Goal: Task Accomplishment & Management: Complete application form

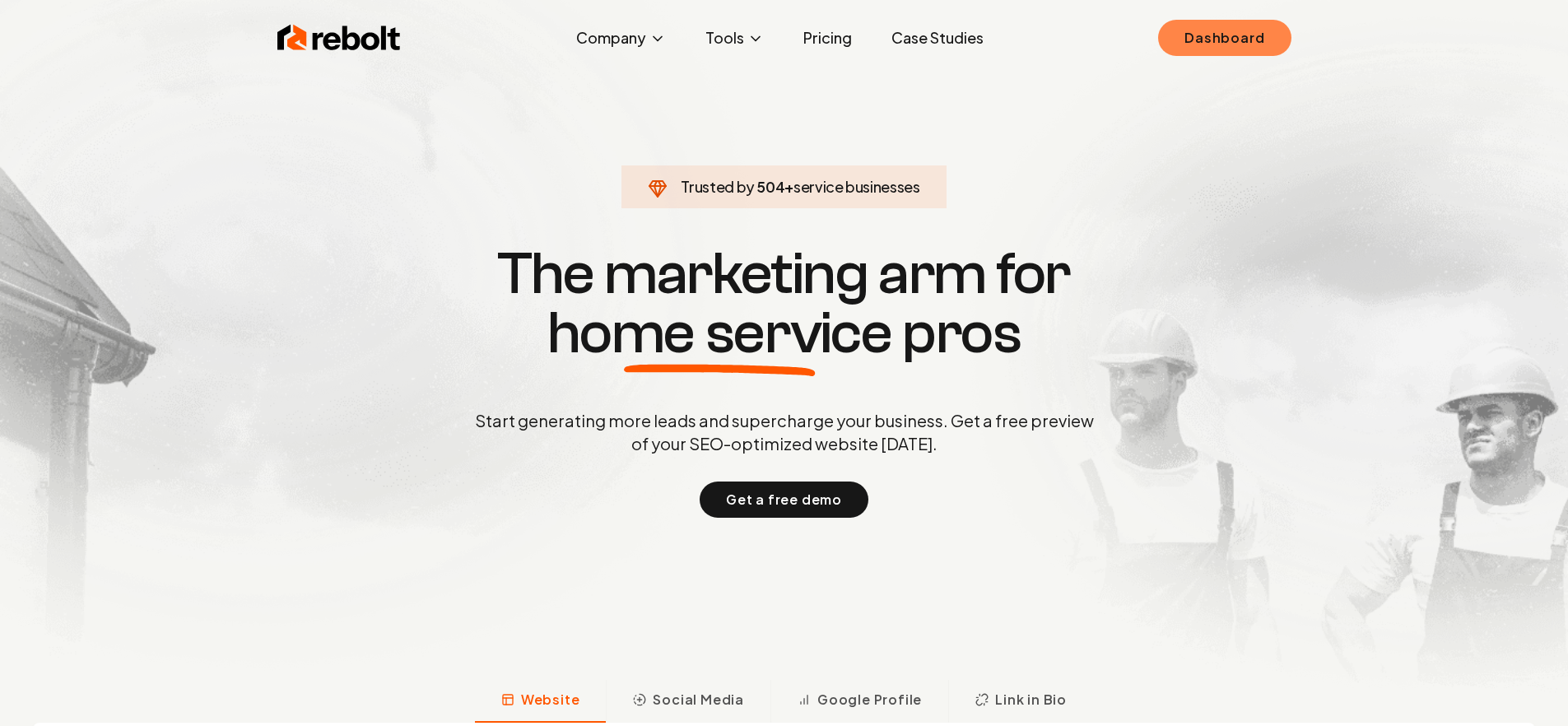
click at [1258, 44] on link "Dashboard" at bounding box center [1225, 37] width 132 height 36
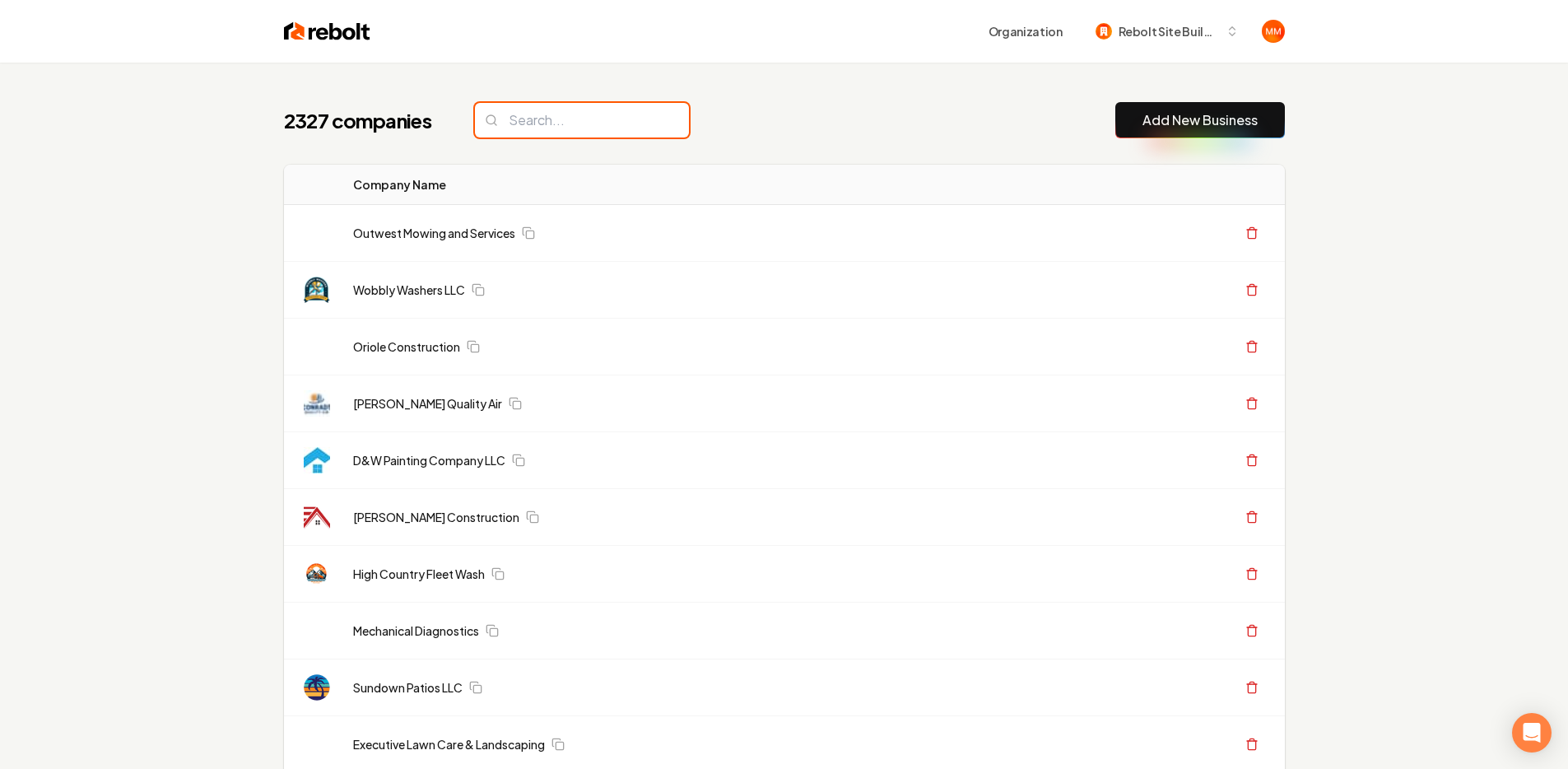
click at [569, 124] on input "search" at bounding box center [582, 120] width 214 height 34
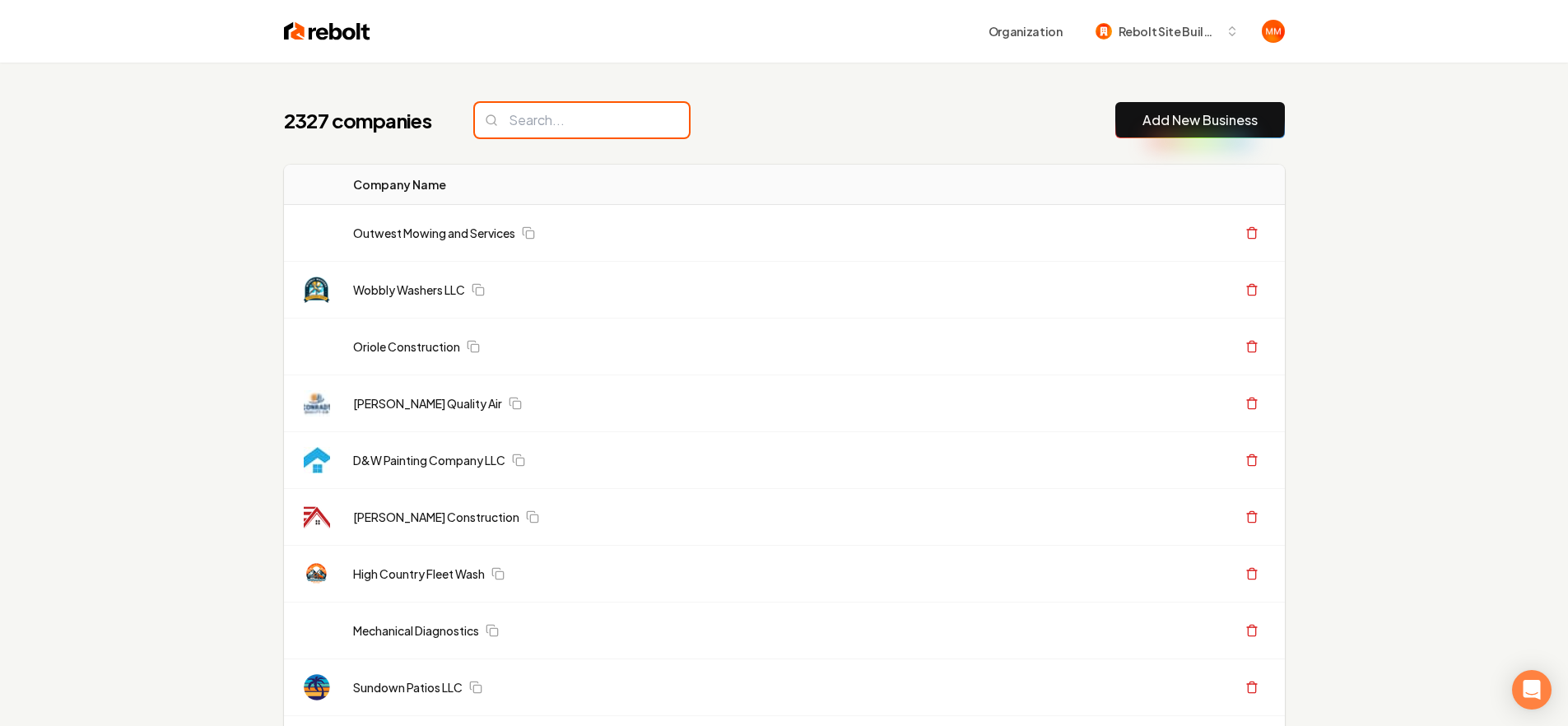
click at [540, 114] on input "search" at bounding box center [582, 120] width 214 height 34
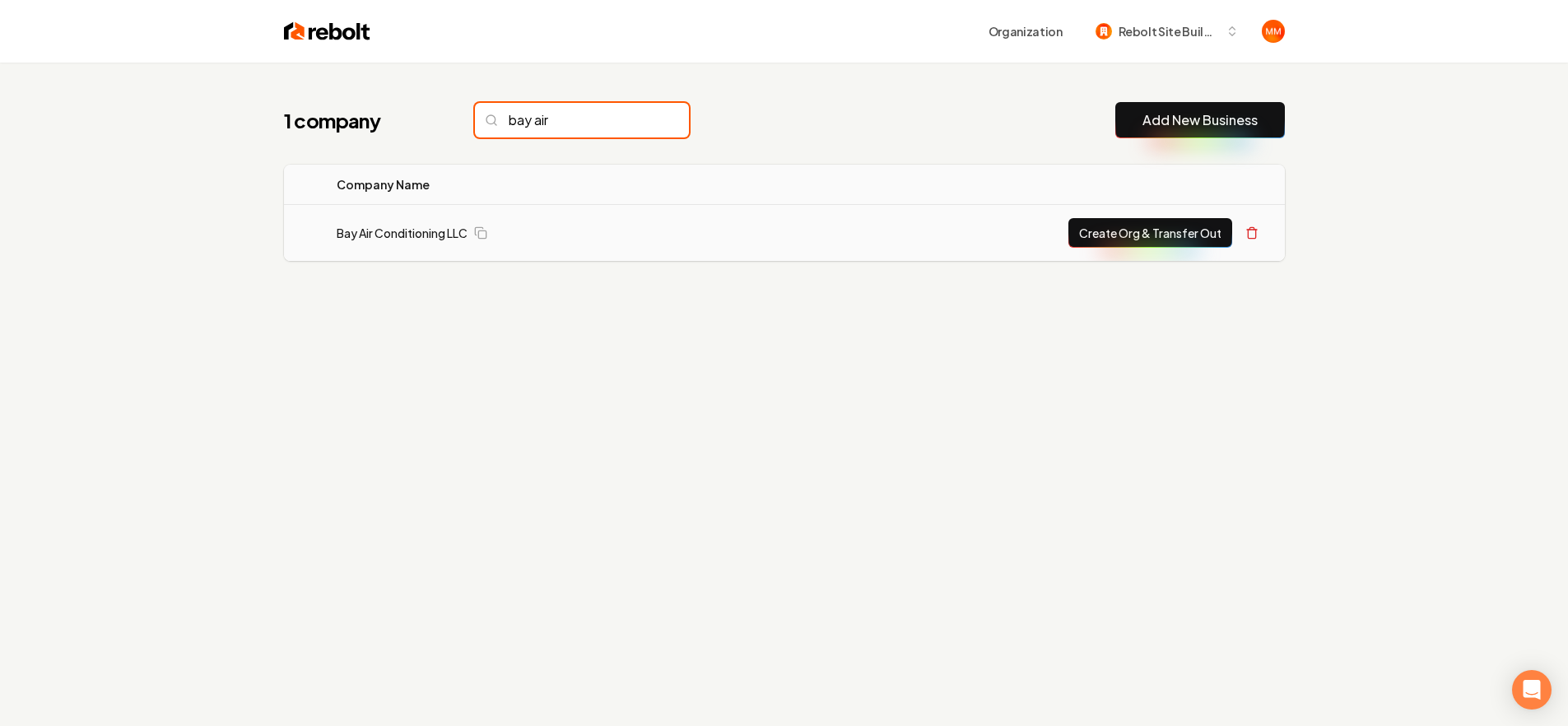
type input "bay air"
click at [1111, 236] on button "Create Org & Transfer Out" at bounding box center [1150, 233] width 164 height 30
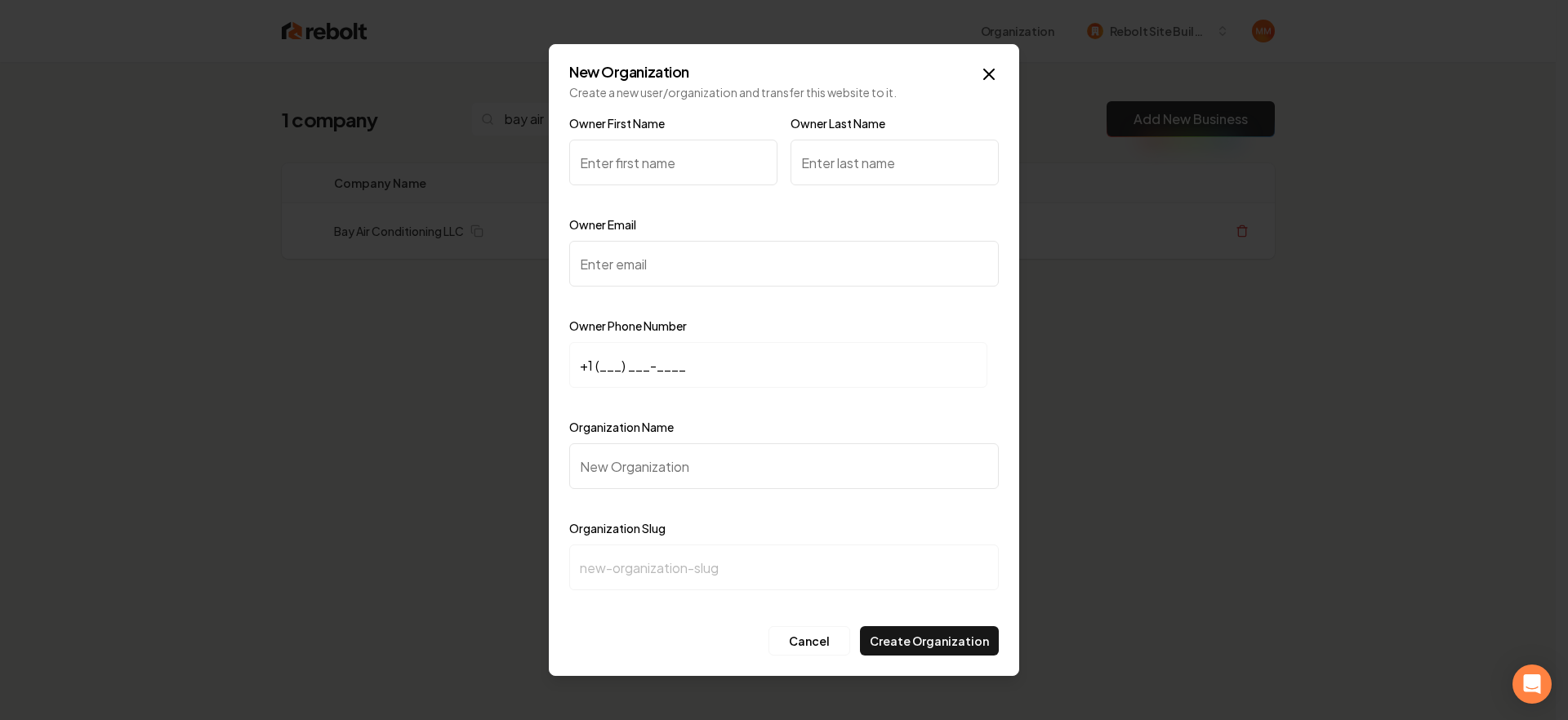
click at [645, 159] on input "Owner First Name" at bounding box center [674, 162] width 209 height 46
type input "Joe"
type input "Graves"
click at [752, 270] on input "Owner Email" at bounding box center [784, 264] width 429 height 46
paste input "joeg.hvacsolutions@gmail.com"
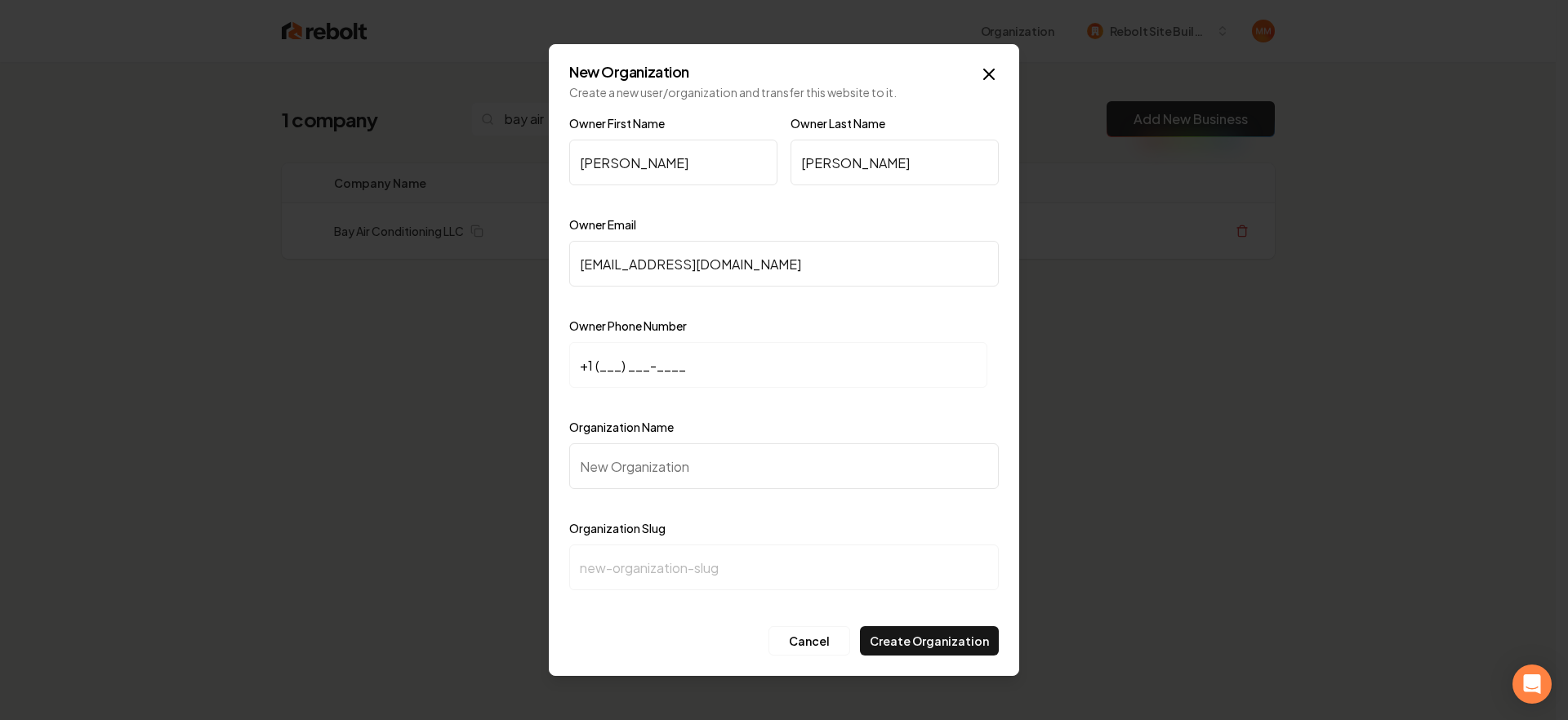
type input "joeg.hvacsolutions@gmail.com"
click at [601, 356] on input "+1 (___) ___-____" at bounding box center [778, 366] width 418 height 46
type input "+1 (832) 877-9256"
click at [759, 476] on input "Organization Name" at bounding box center [784, 466] width 429 height 46
type input "B"
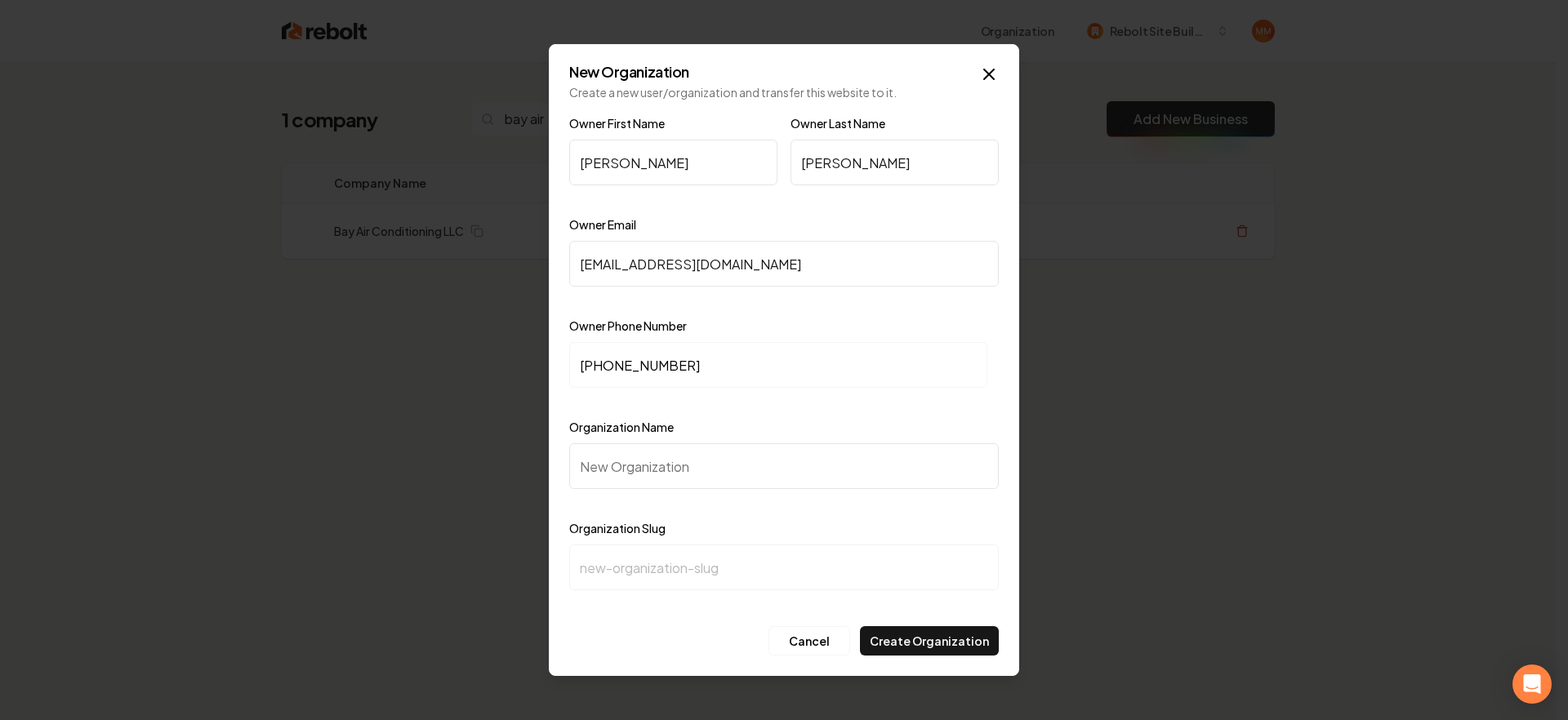
type input "b"
type input "Ba"
type input "ba"
type input "Bay"
type input "bay"
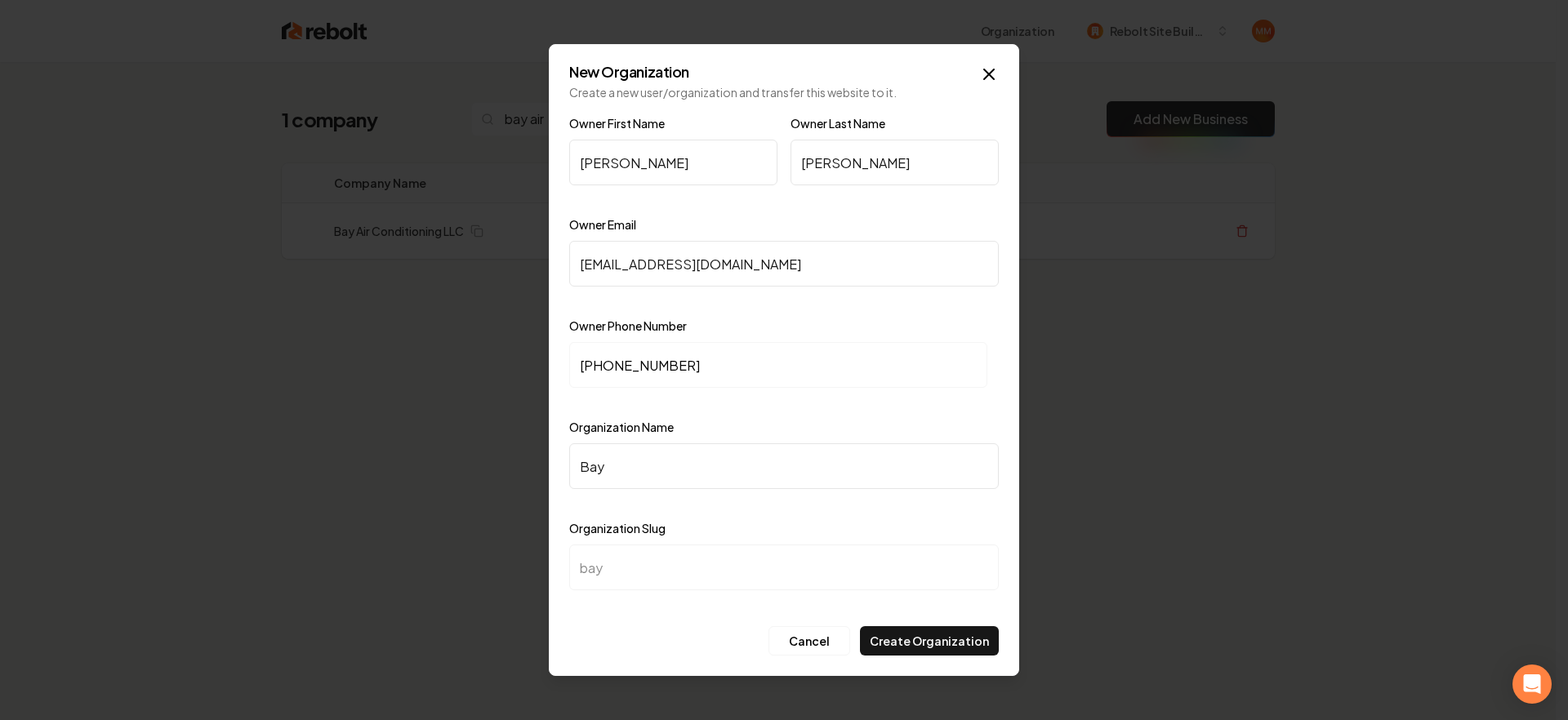
type input "Bay A"
type input "bay-a"
type input "Bay Ai"
type input "bay-ai"
type input "Bay Air"
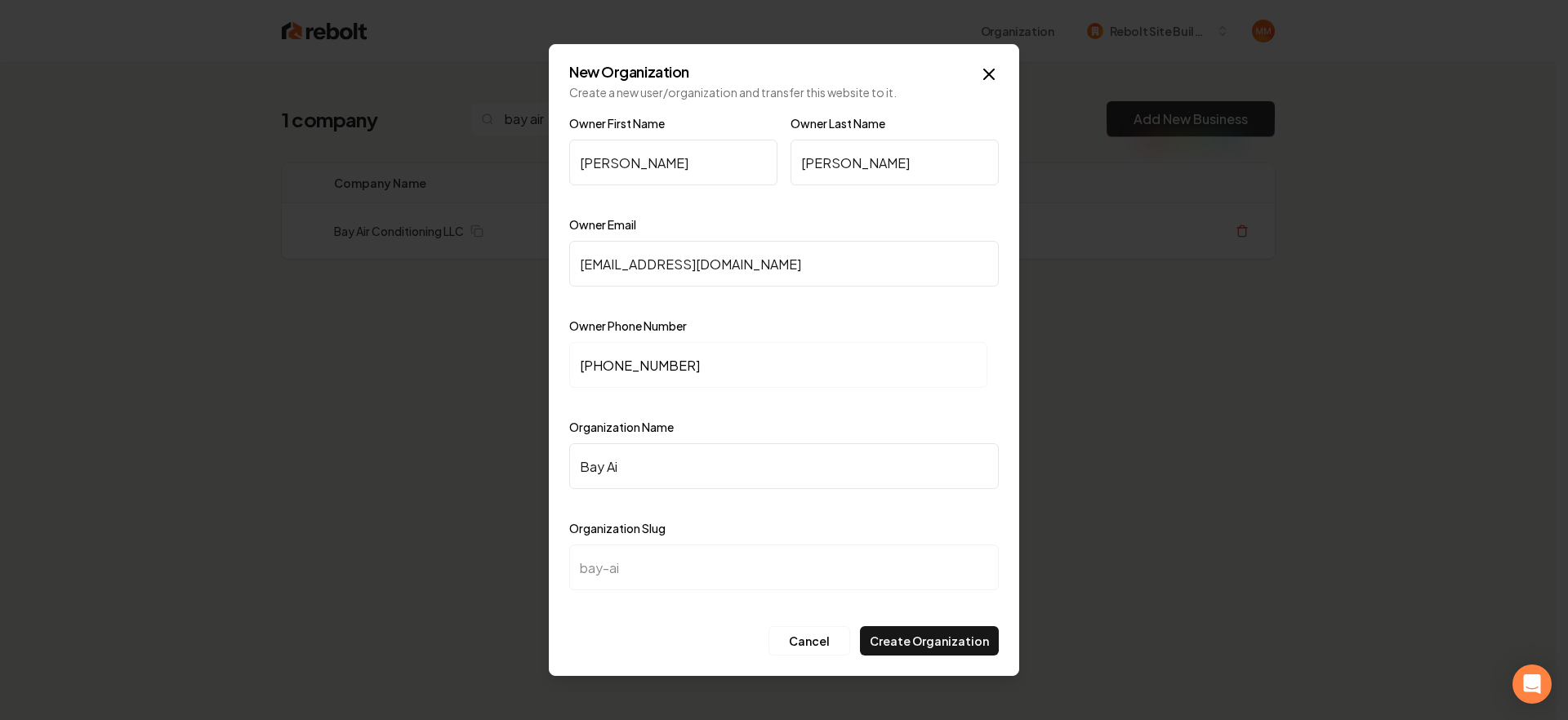
type input "bay-air"
type input "Bay Air C"
type input "bay-air-c"
type input "Bay Air Co"
type input "bay-air-co"
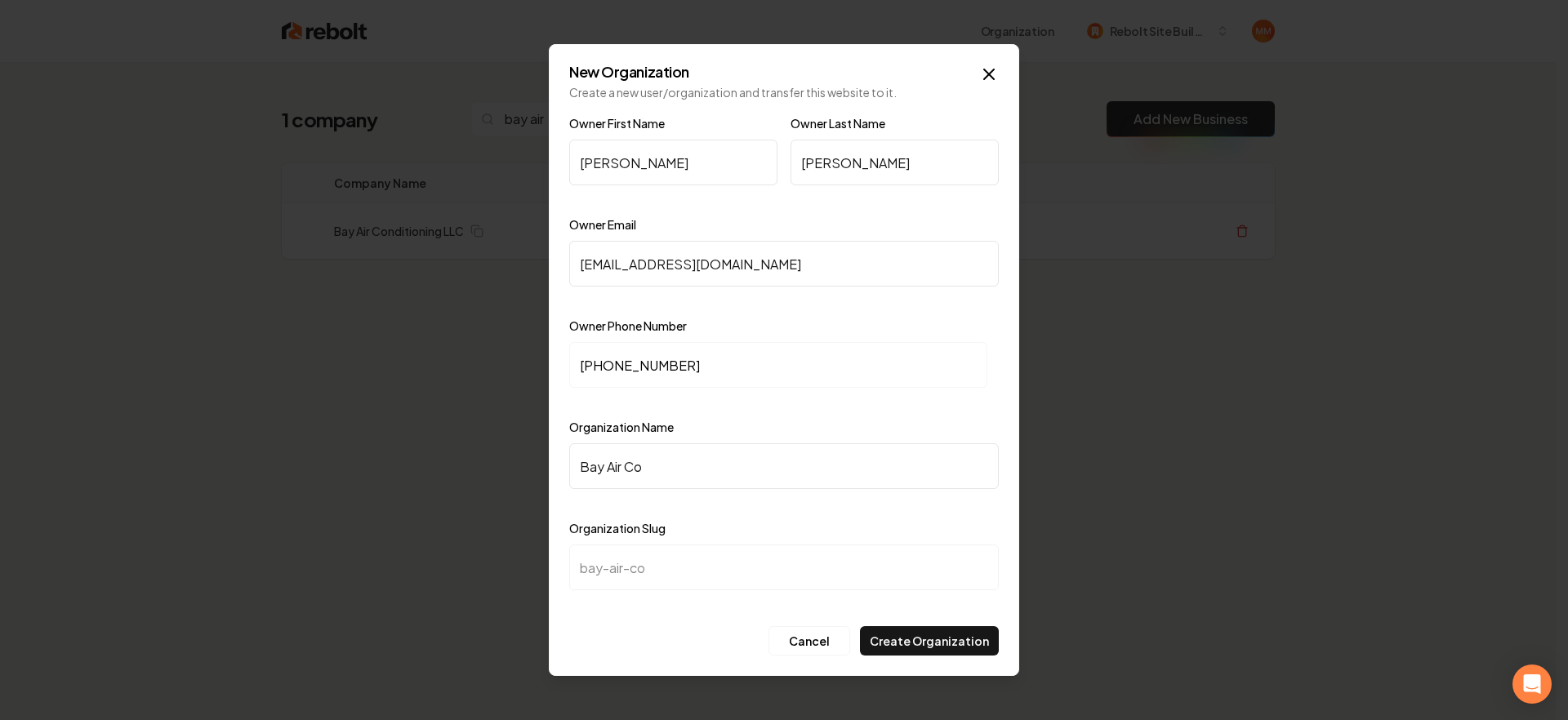
type input "Bay Air Con"
type input "bay-air-con"
type input "Bay Air Cond"
type input "bay-air-cond"
type input "Bay Air Condi"
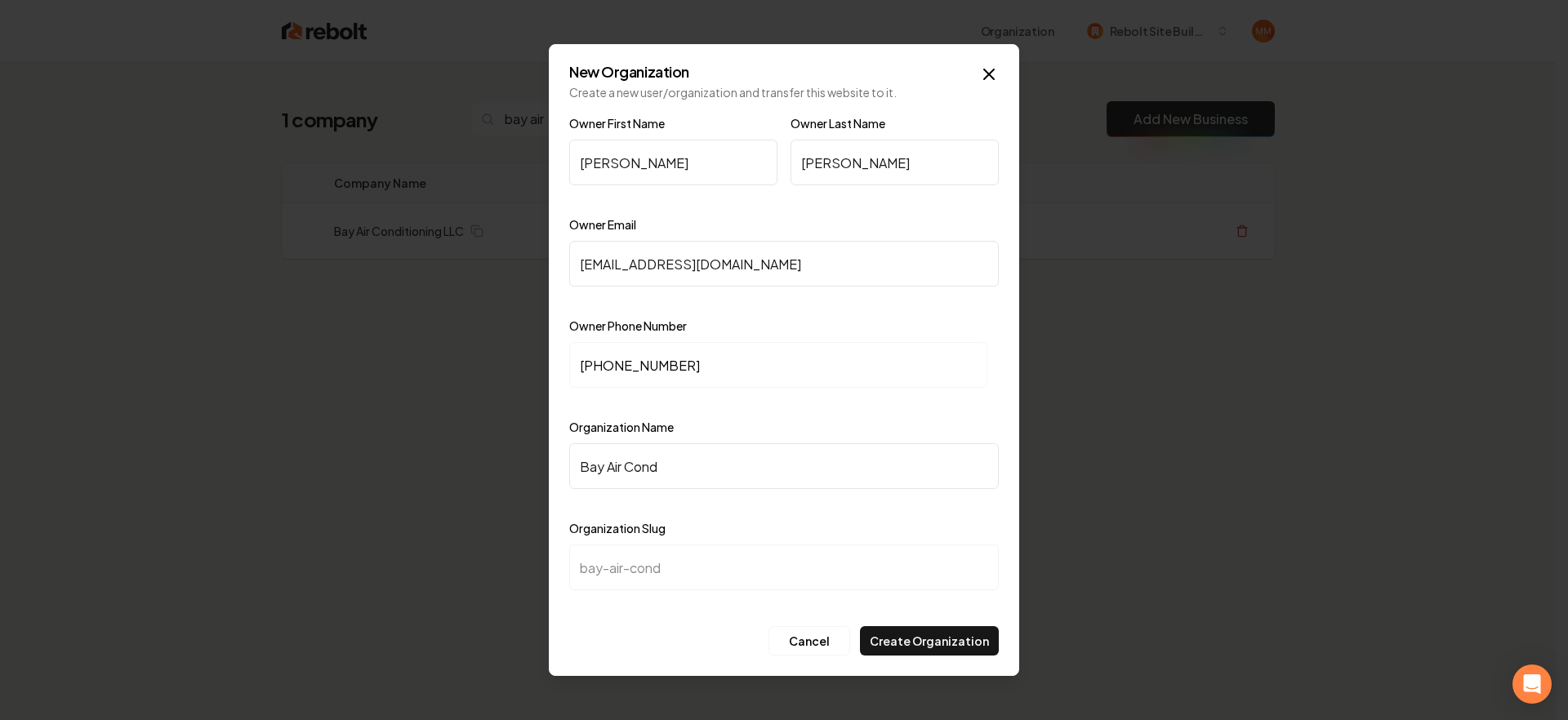
type input "bay-air-condi"
type input "Bay Air Condit"
type input "bay-air-condit"
type input "Bay Air Conditi"
type input "bay-air-conditi"
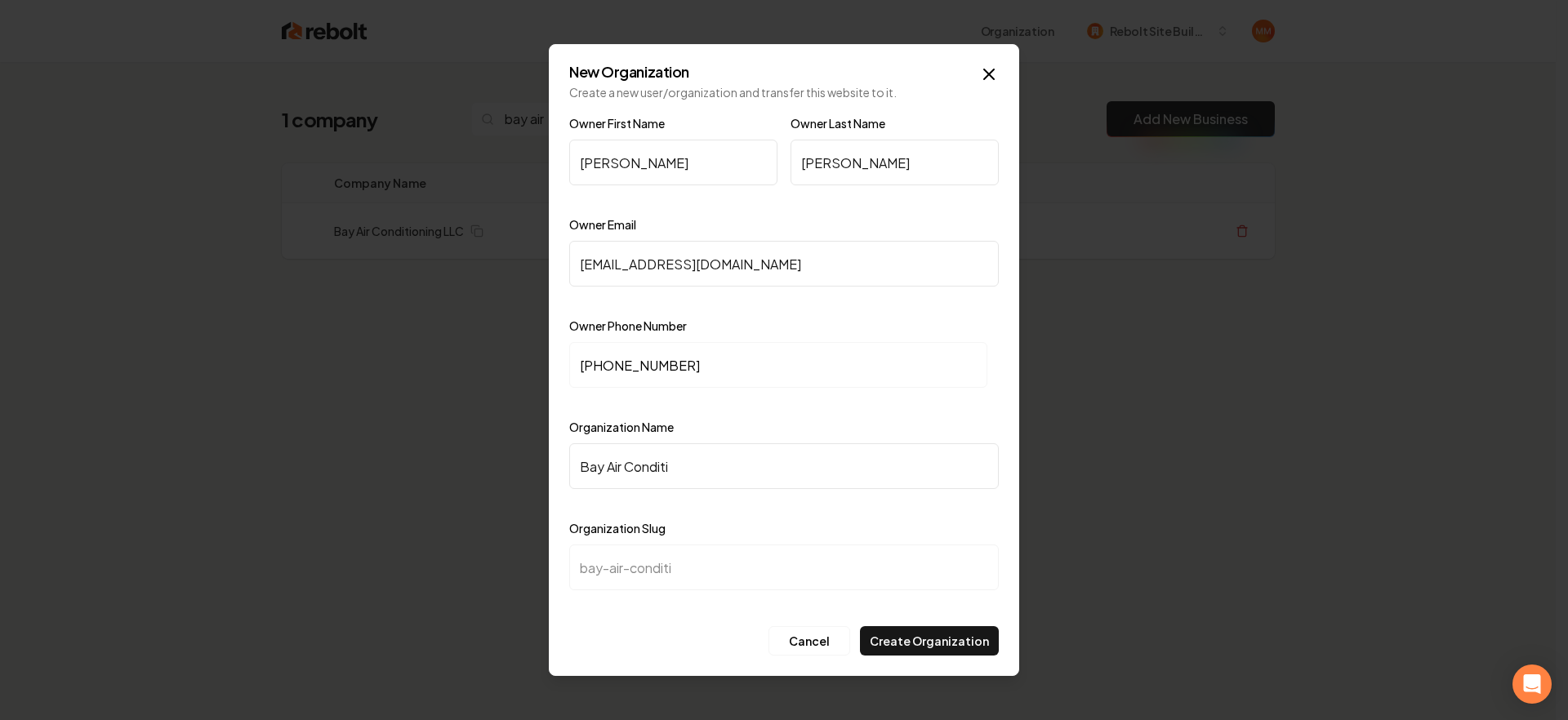
type input "Bay Air Conditio"
type input "bay-air-conditio"
type input "Bay Air Condition"
type input "bay-air-condition"
type input "Bay Air Conditioni"
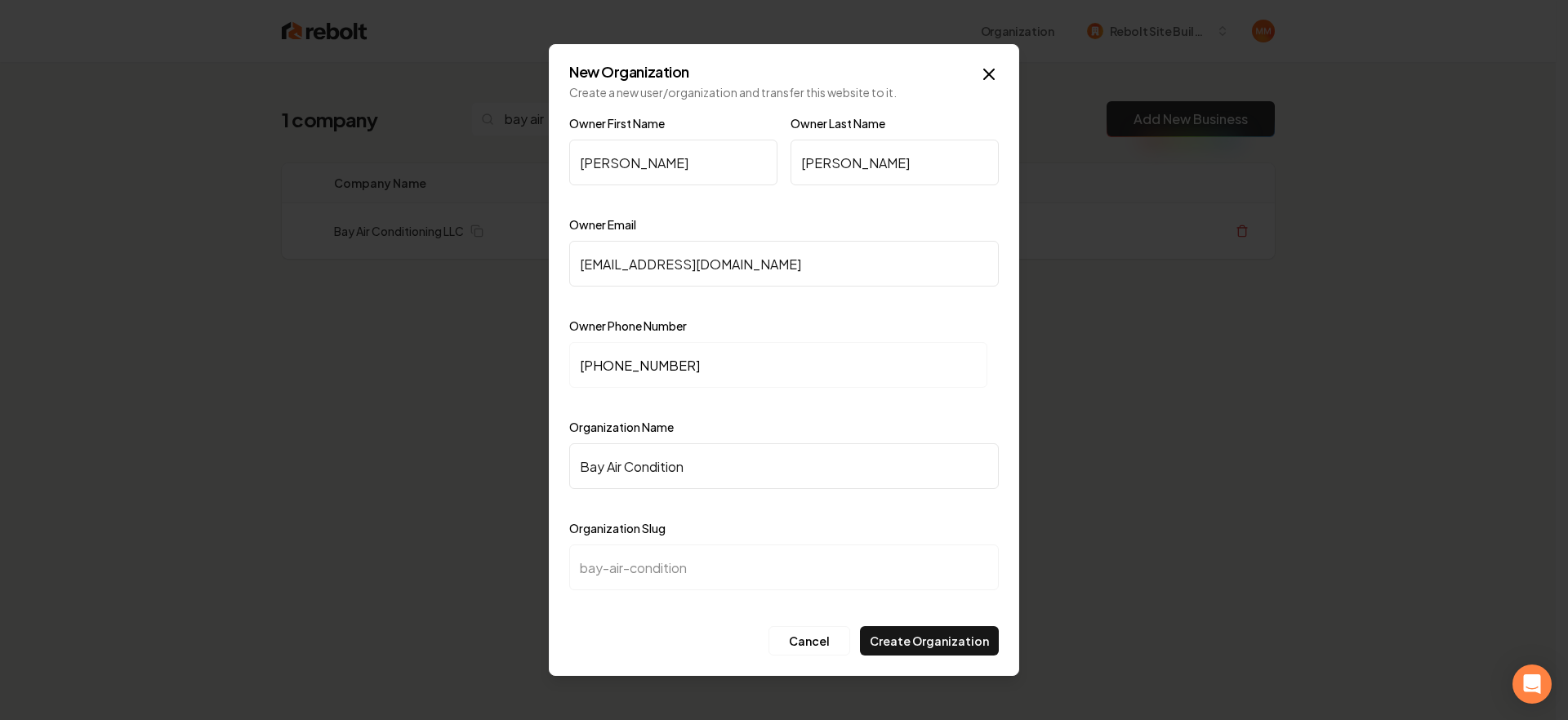
type input "bay-air-conditioni"
type input "Bay Air Conditionin"
type input "bay-air-conditionin"
type input "Bay Air Conditioning"
type input "bay-air-conditioning"
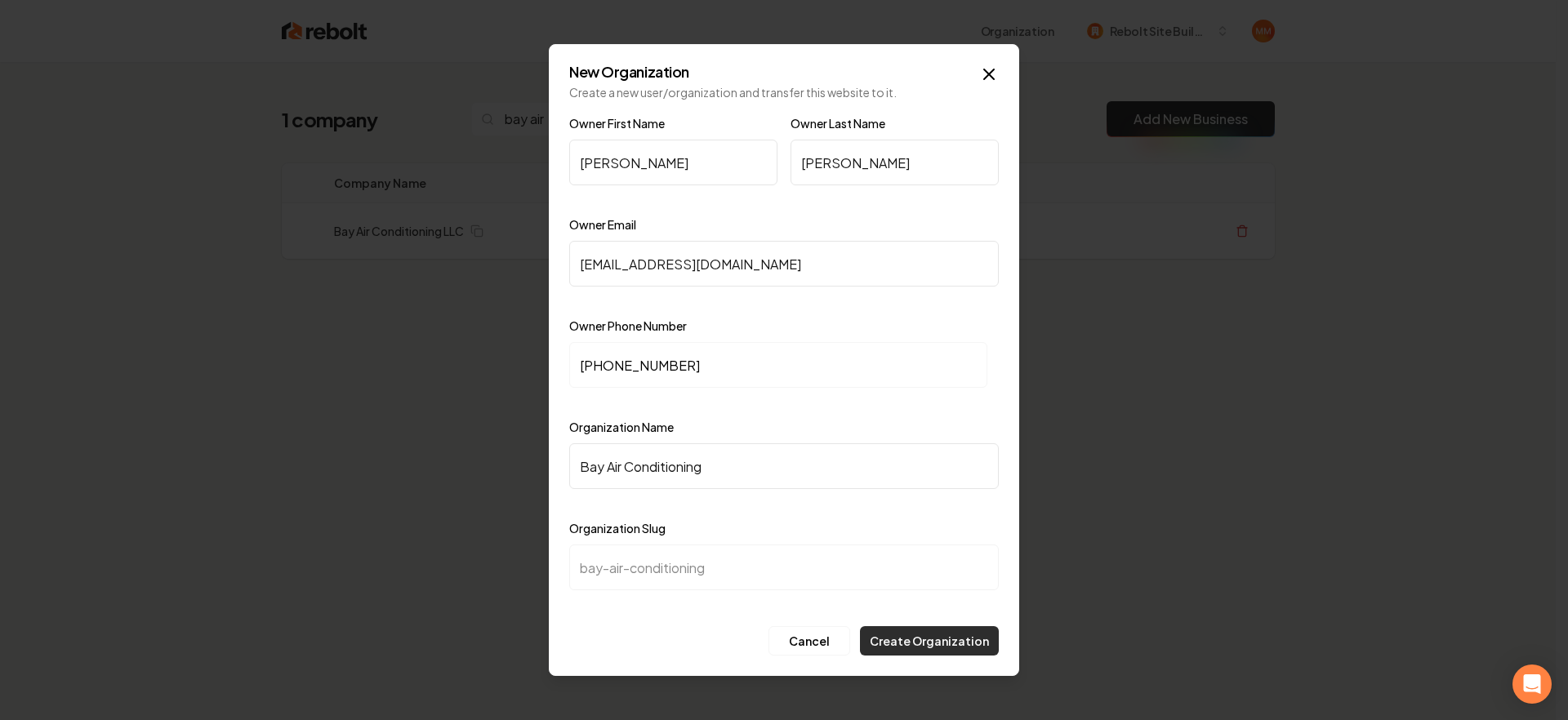
type input "Bay Air Conditioning"
click at [947, 640] on button "Create Organization" at bounding box center [930, 642] width 139 height 30
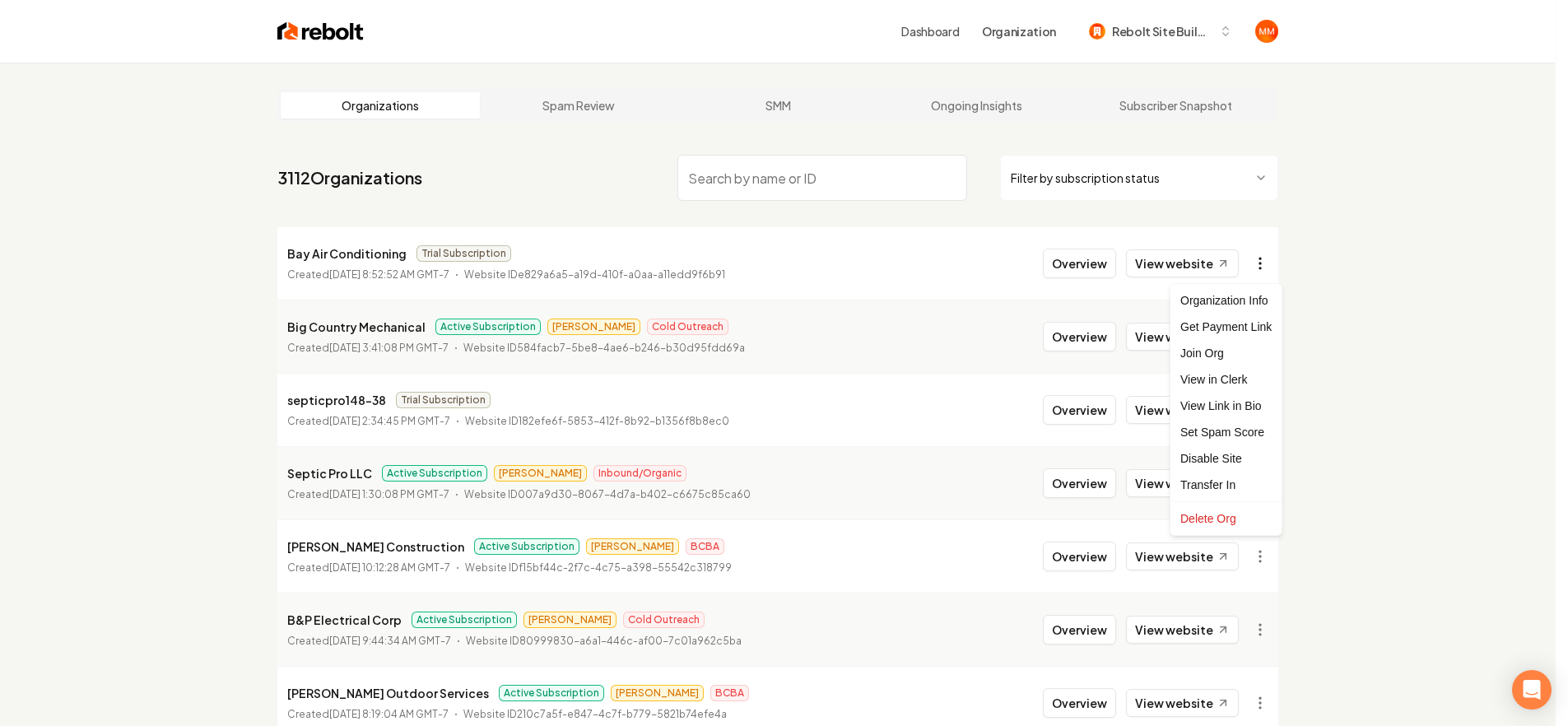
click at [1276, 262] on html "Dashboard Organization Rebolt Site Builder Organizations Spam Review SMM Ongoin…" at bounding box center [784, 363] width 1568 height 726
click at [1211, 330] on div "Get Payment Link" at bounding box center [1226, 327] width 104 height 26
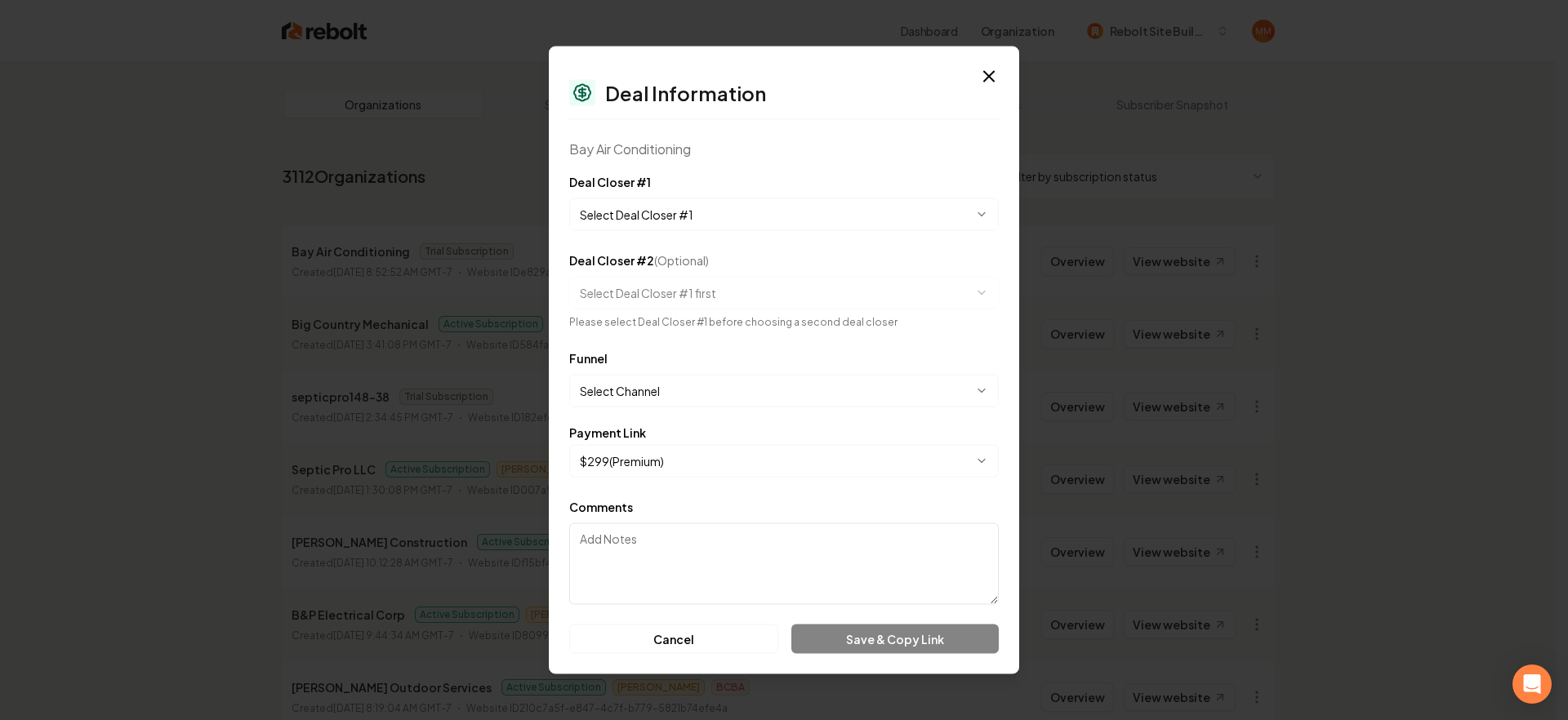
click at [665, 222] on body "Dashboard Organization Rebolt Site Builder Organizations Spam Review SMM Ongoin…" at bounding box center [778, 360] width 1556 height 720
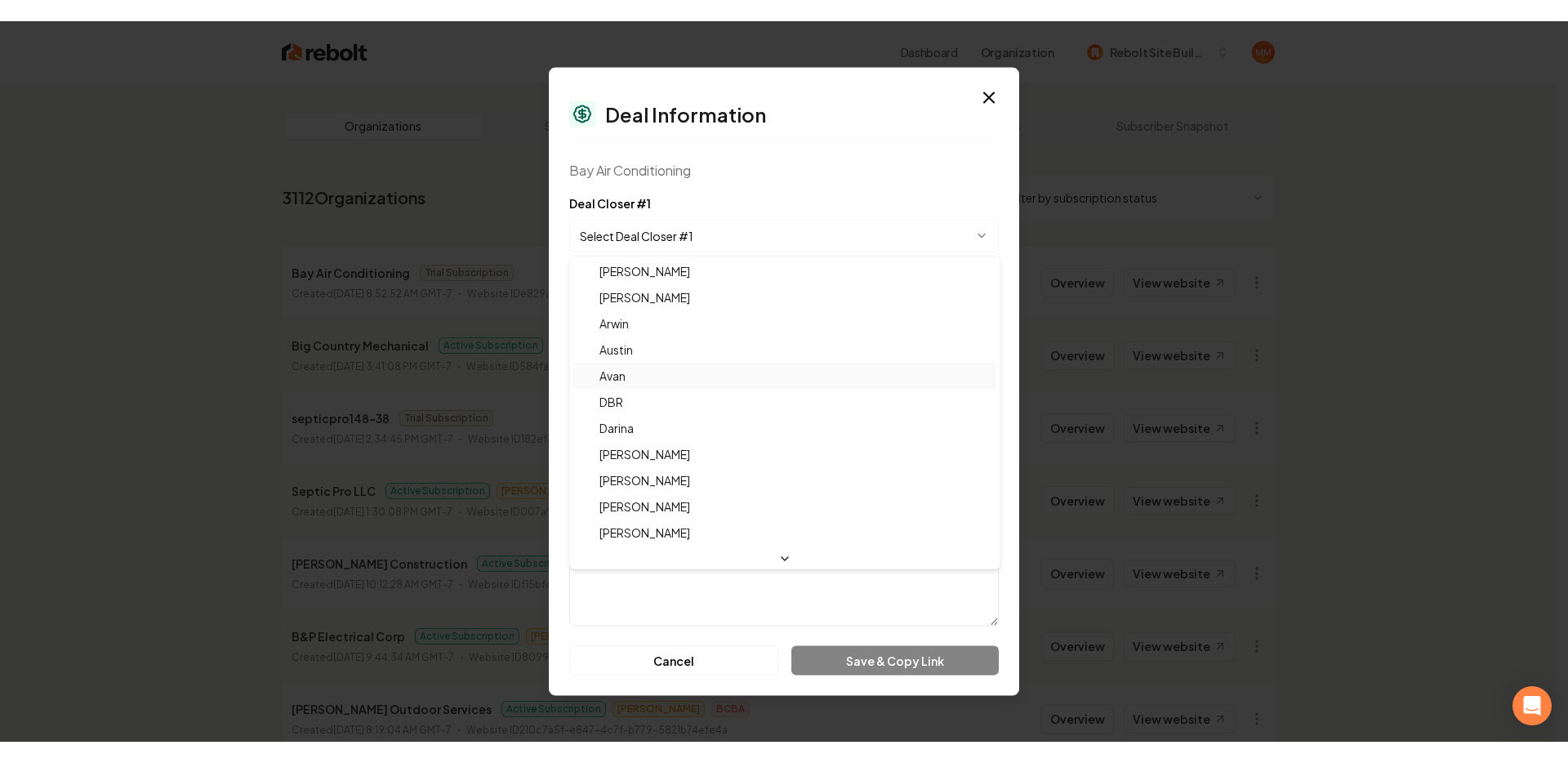
scroll to position [54, 0]
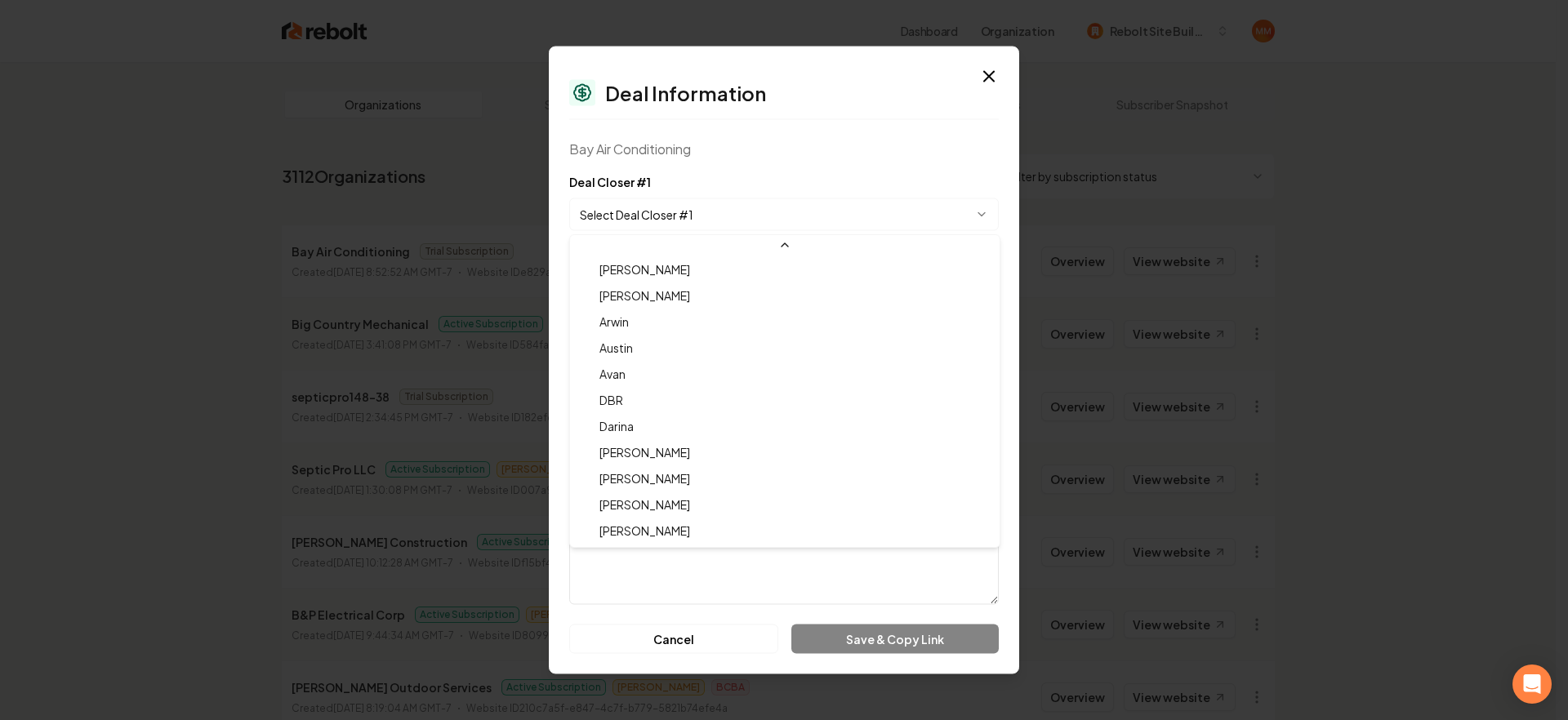
select select "**********"
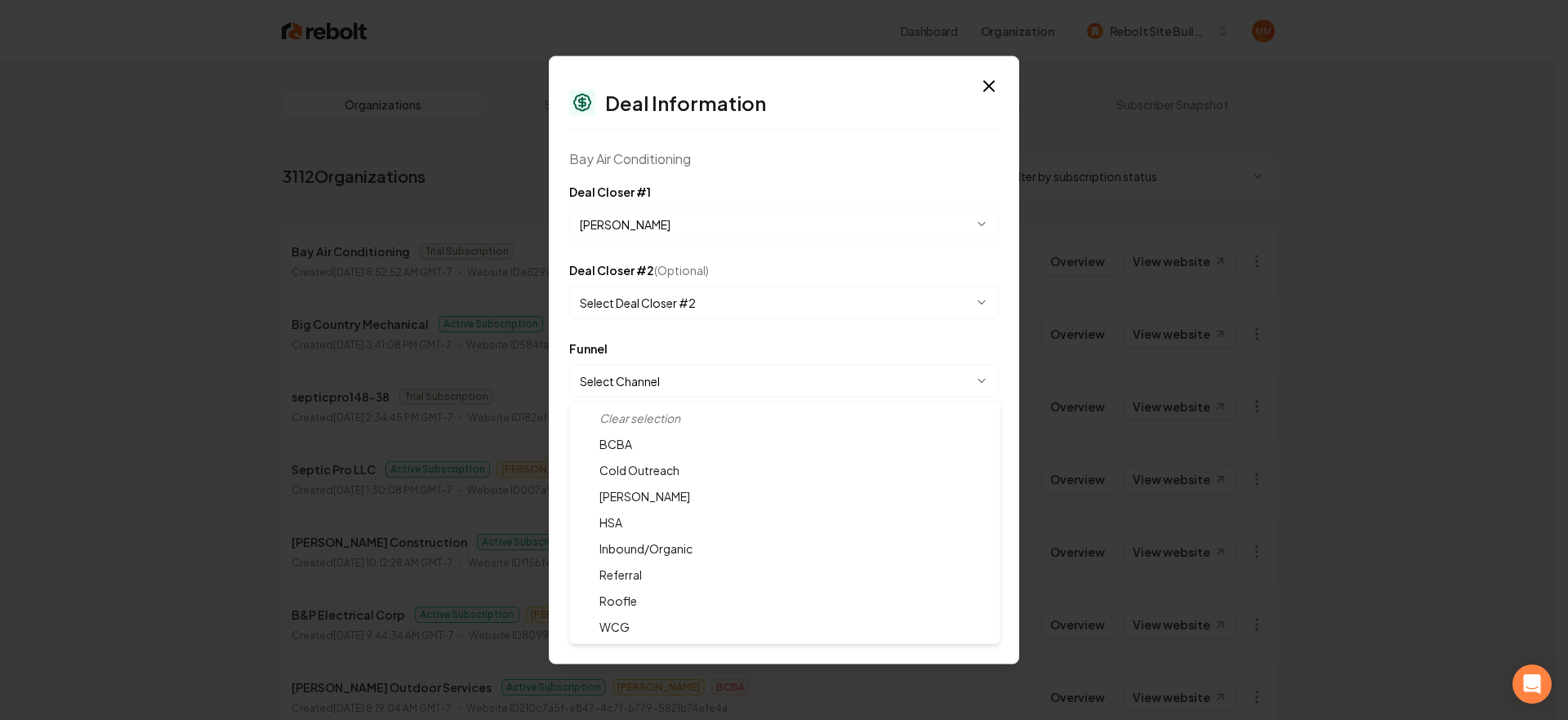
click at [662, 378] on body "Dashboard Organization Rebolt Site Builder Organizations Spam Review SMM Ongoin…" at bounding box center [778, 360] width 1556 height 720
select select "**********"
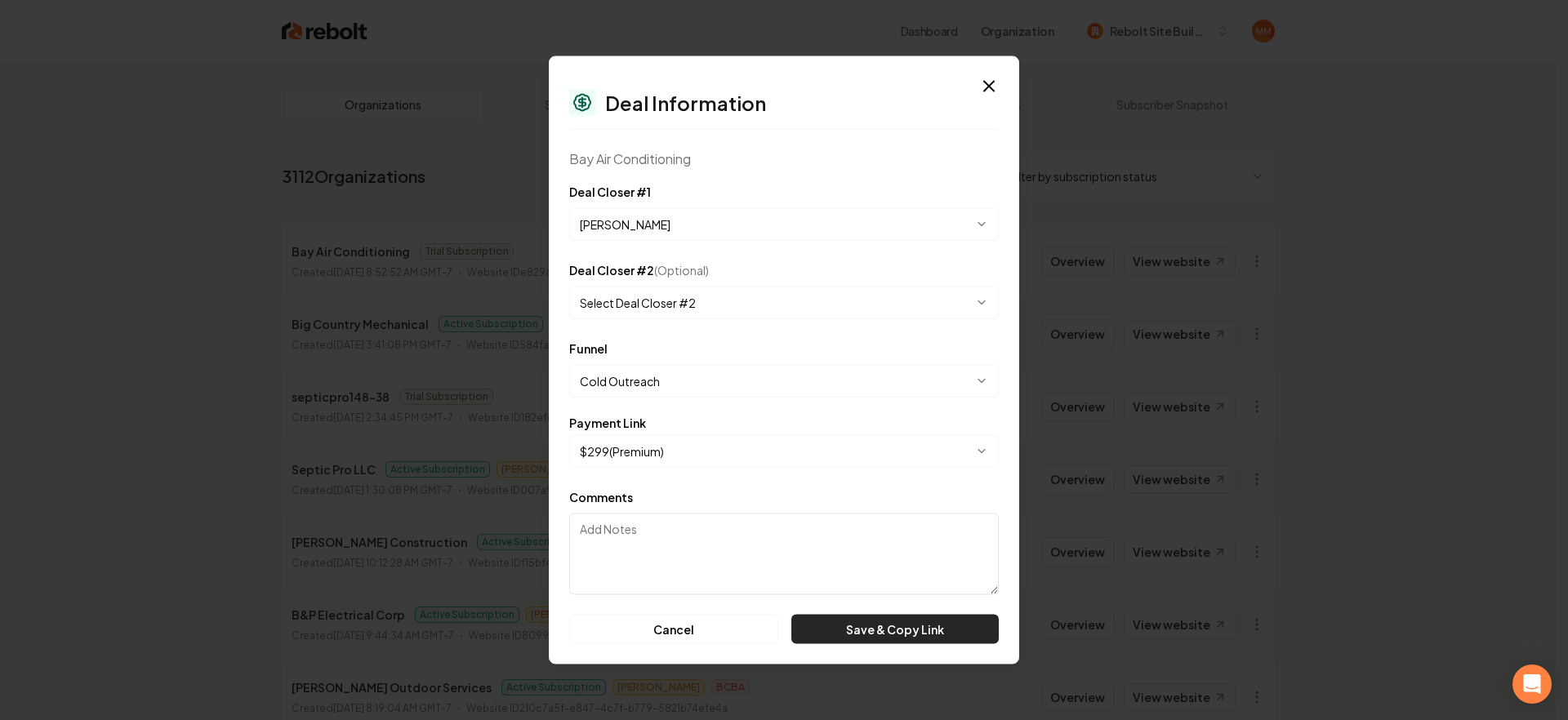
click at [875, 632] on button "Save & Copy Link" at bounding box center [895, 630] width 208 height 30
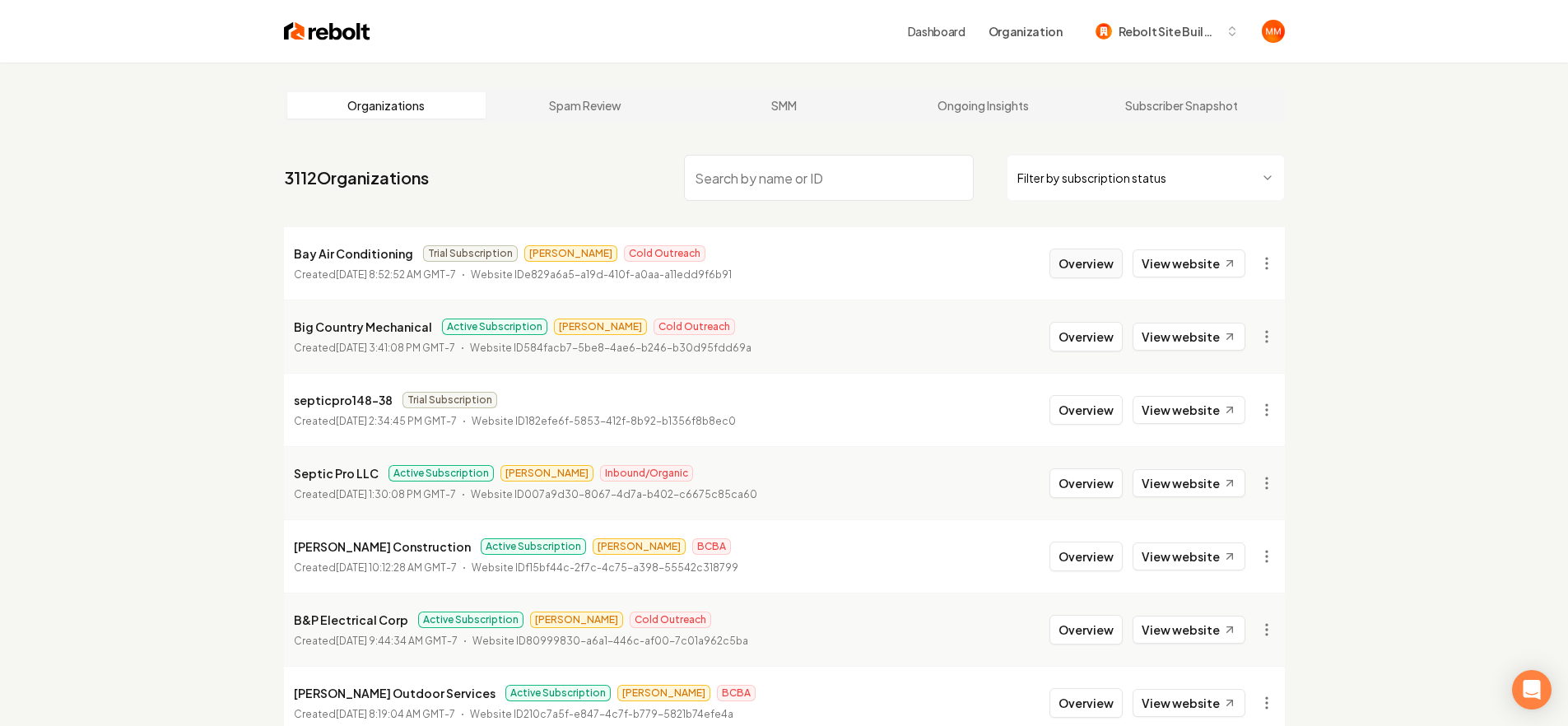
click at [1086, 270] on button "Overview" at bounding box center [1086, 263] width 74 height 30
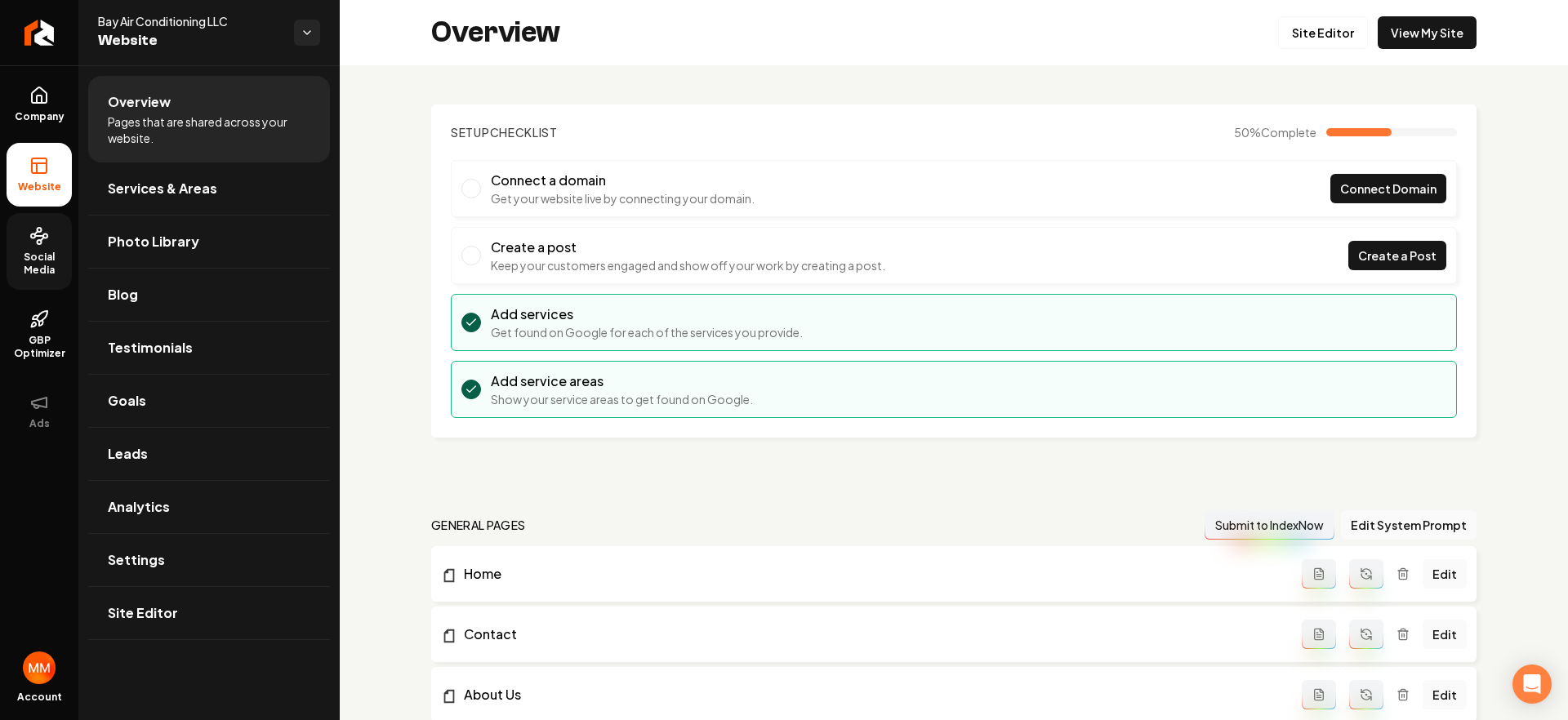
click at [31, 263] on span "Social Media" at bounding box center [39, 264] width 66 height 26
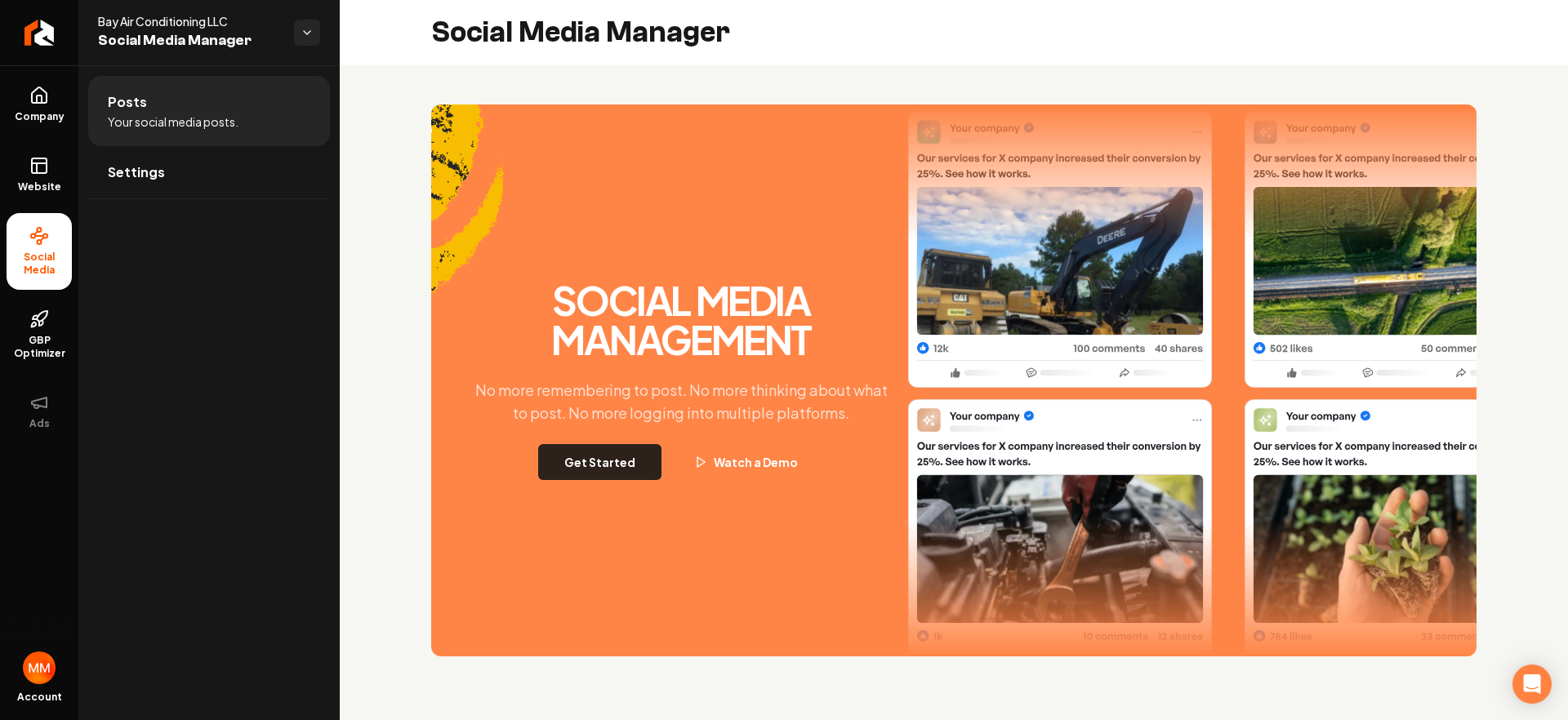
click at [620, 470] on button "Get Started" at bounding box center [600, 462] width 124 height 36
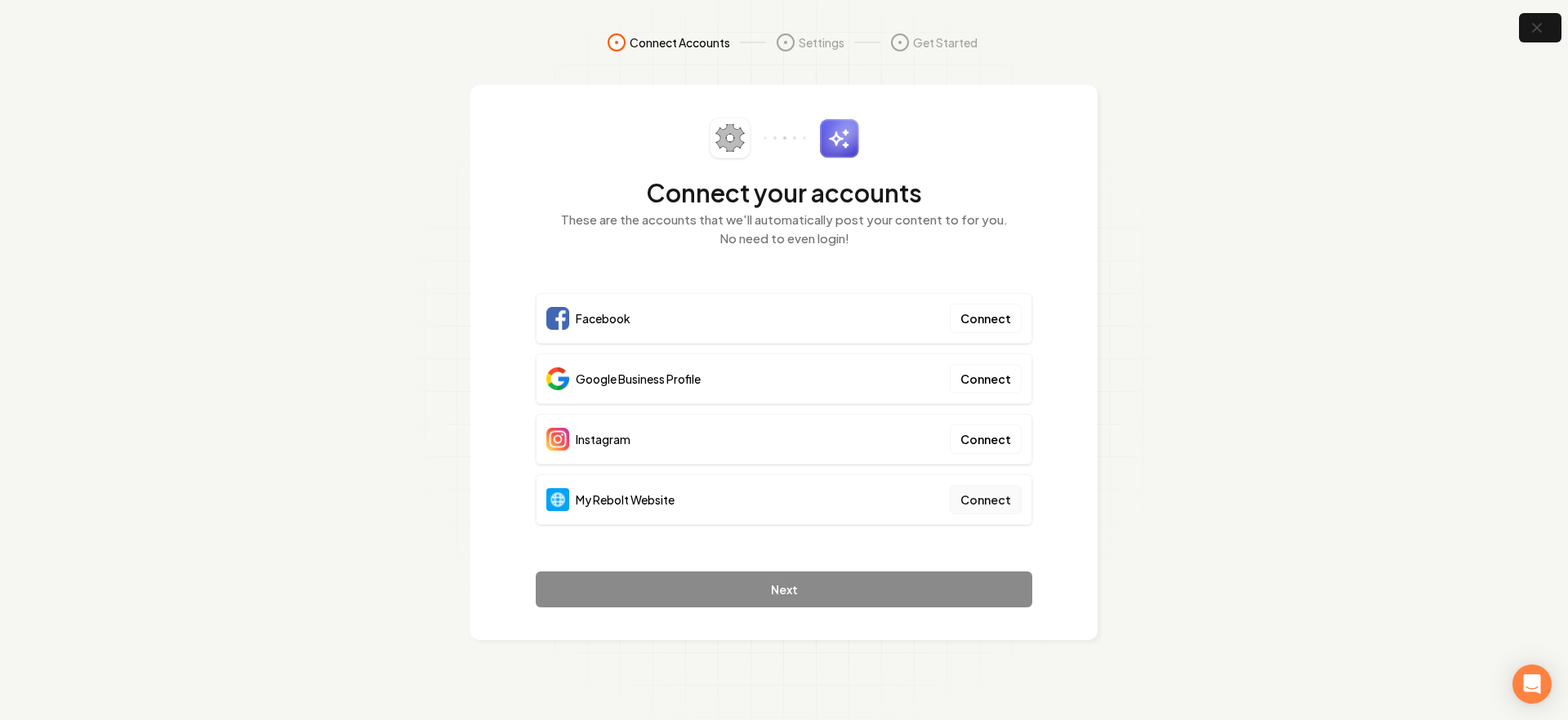
click at [983, 503] on button "Connect" at bounding box center [986, 499] width 72 height 30
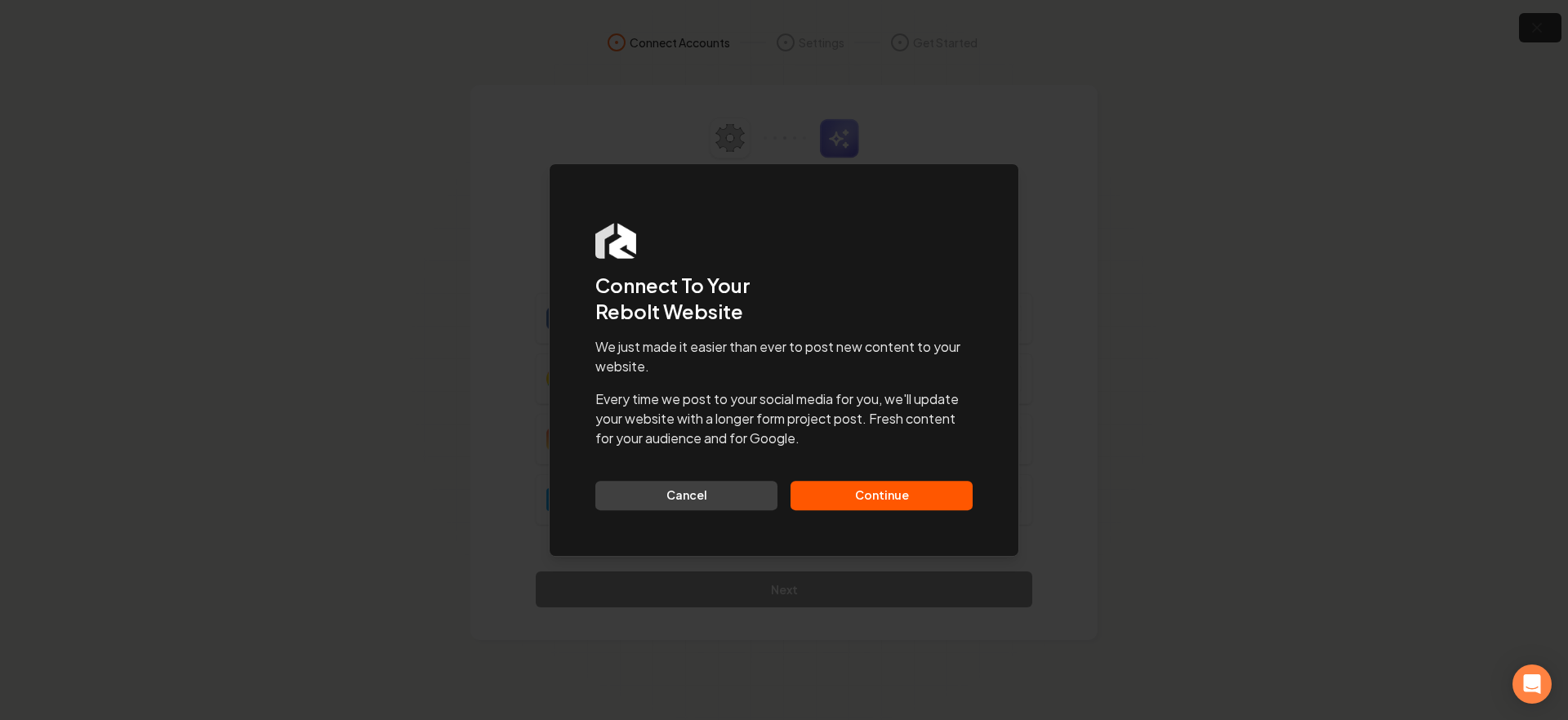
click at [862, 501] on button "Continue" at bounding box center [881, 496] width 182 height 30
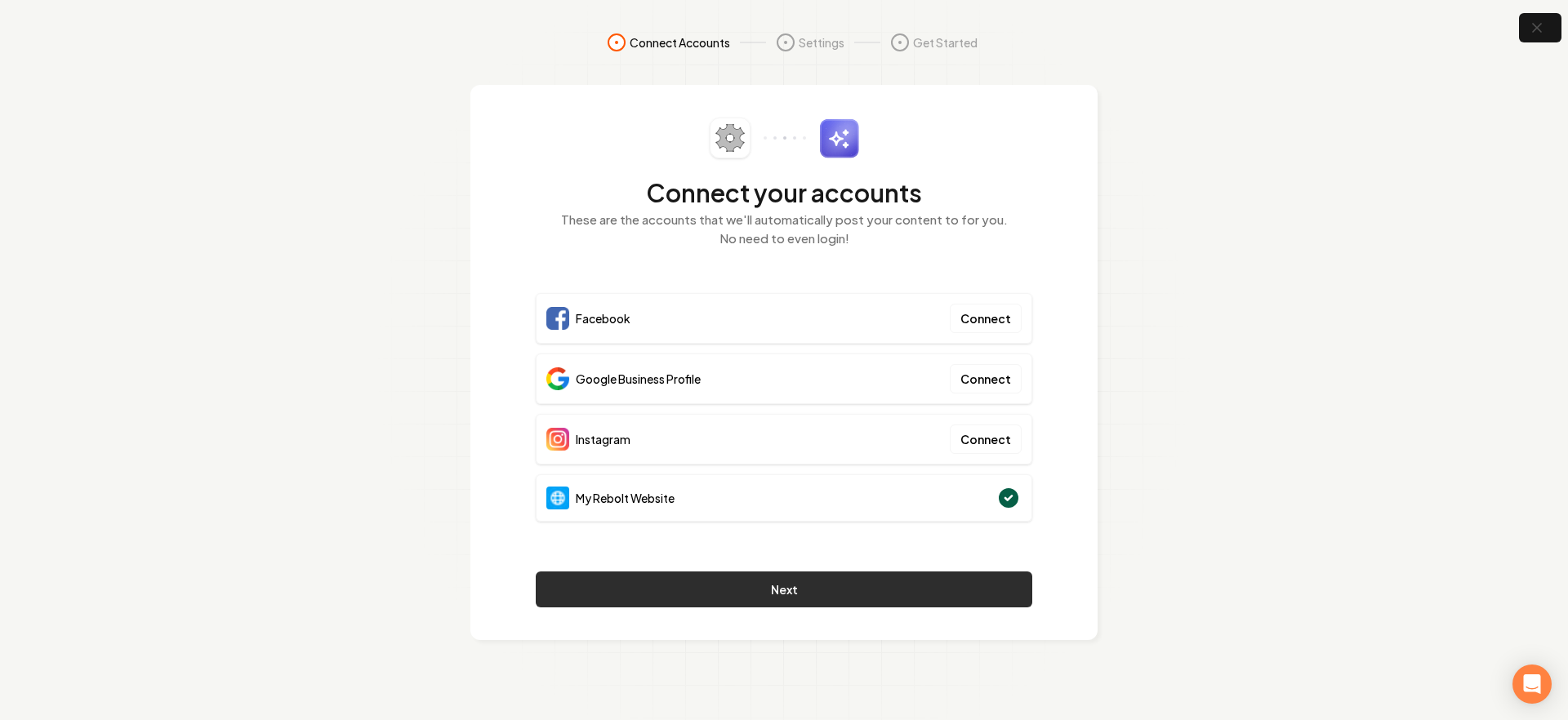
click at [743, 577] on button "Next" at bounding box center [784, 589] width 497 height 36
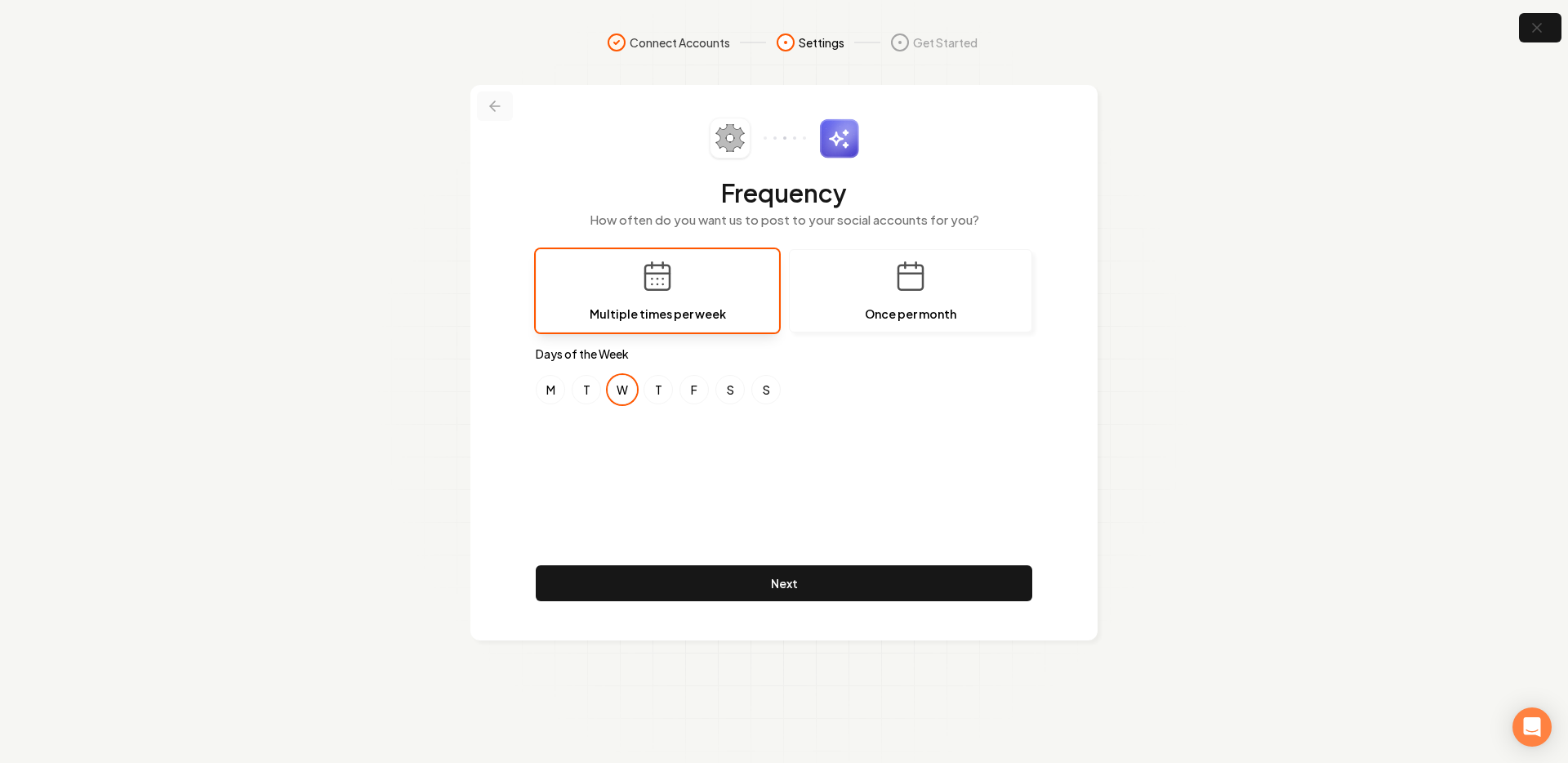
click at [488, 96] on button at bounding box center [495, 106] width 36 height 30
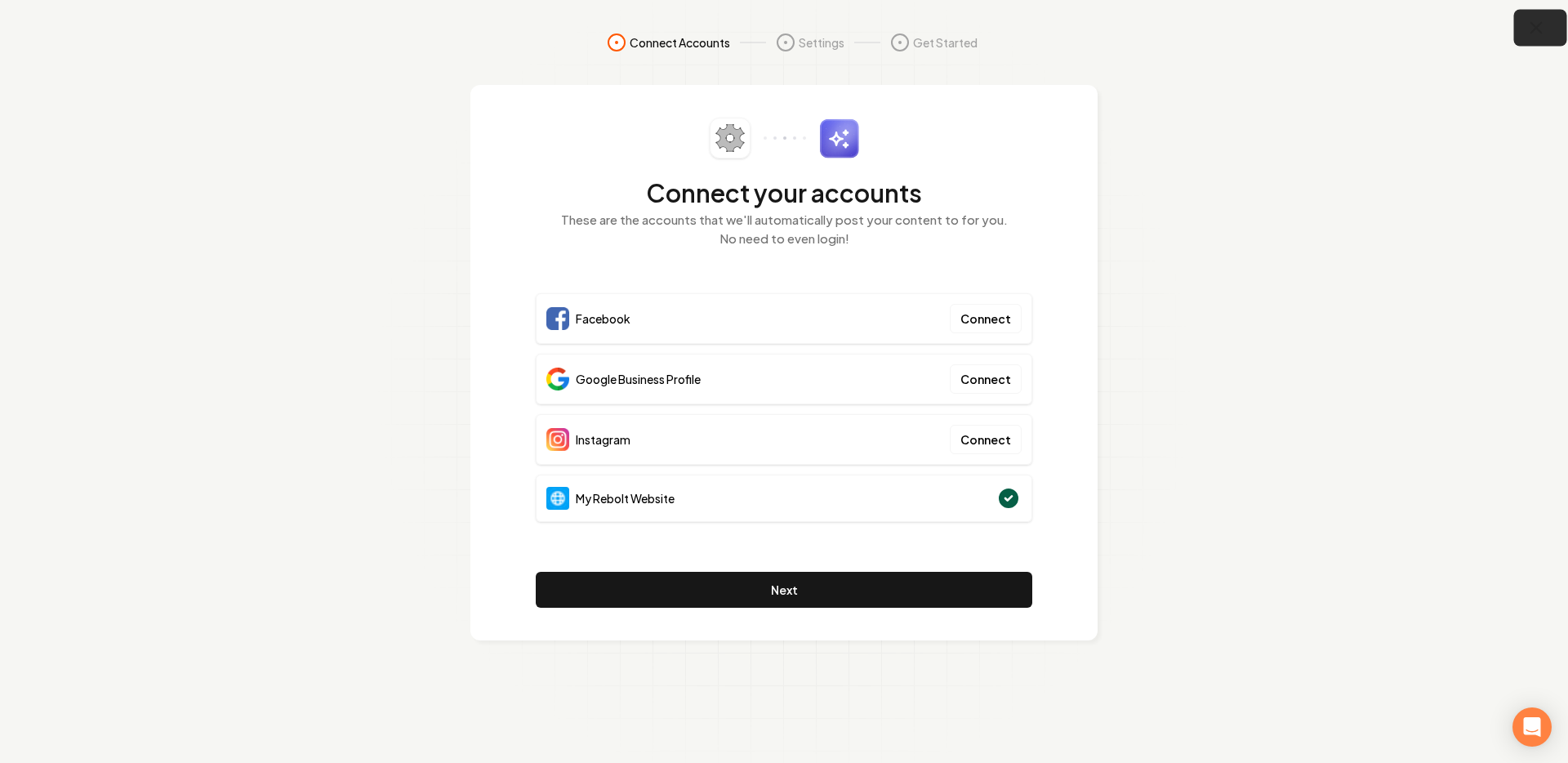
click at [1528, 21] on icon "button" at bounding box center [1537, 28] width 20 height 20
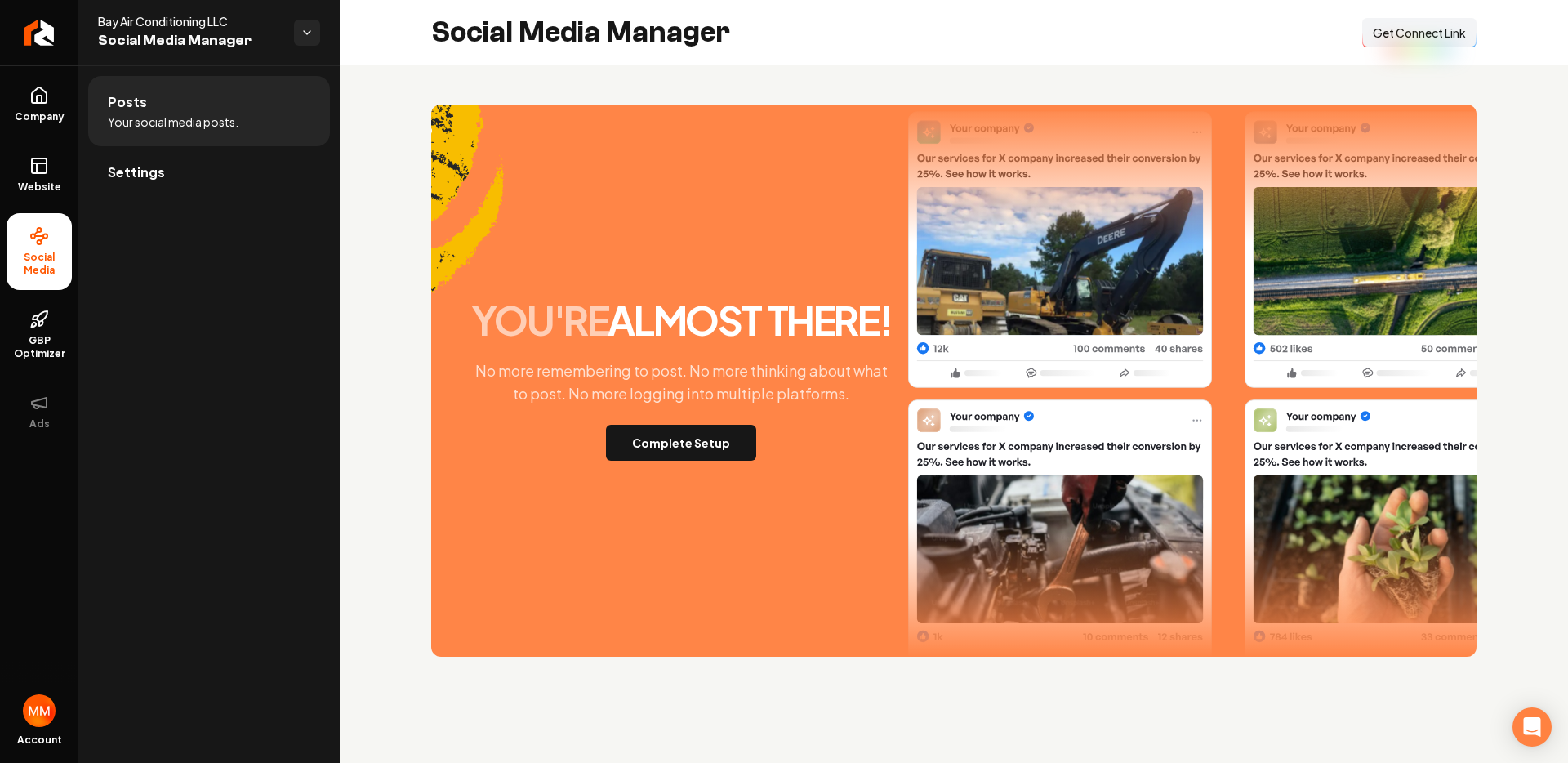
click at [1434, 31] on span "Get Connect Link" at bounding box center [1419, 33] width 93 height 17
click at [1404, 42] on button "Connect Link Get Connect Link" at bounding box center [1420, 32] width 115 height 30
click at [51, 113] on span "Company" at bounding box center [40, 116] width 63 height 13
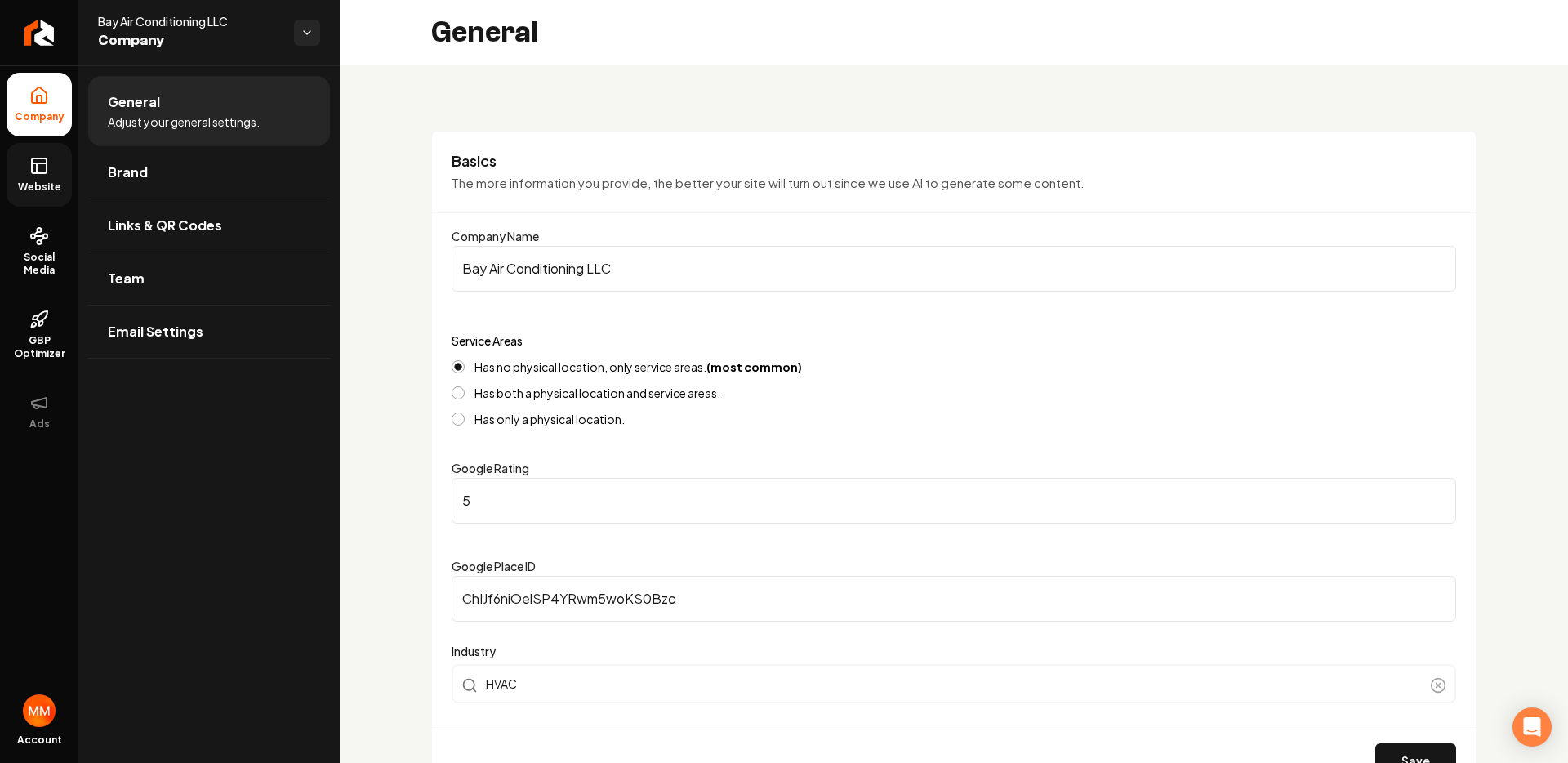
click at [61, 185] on span "Website" at bounding box center [39, 188] width 56 height 13
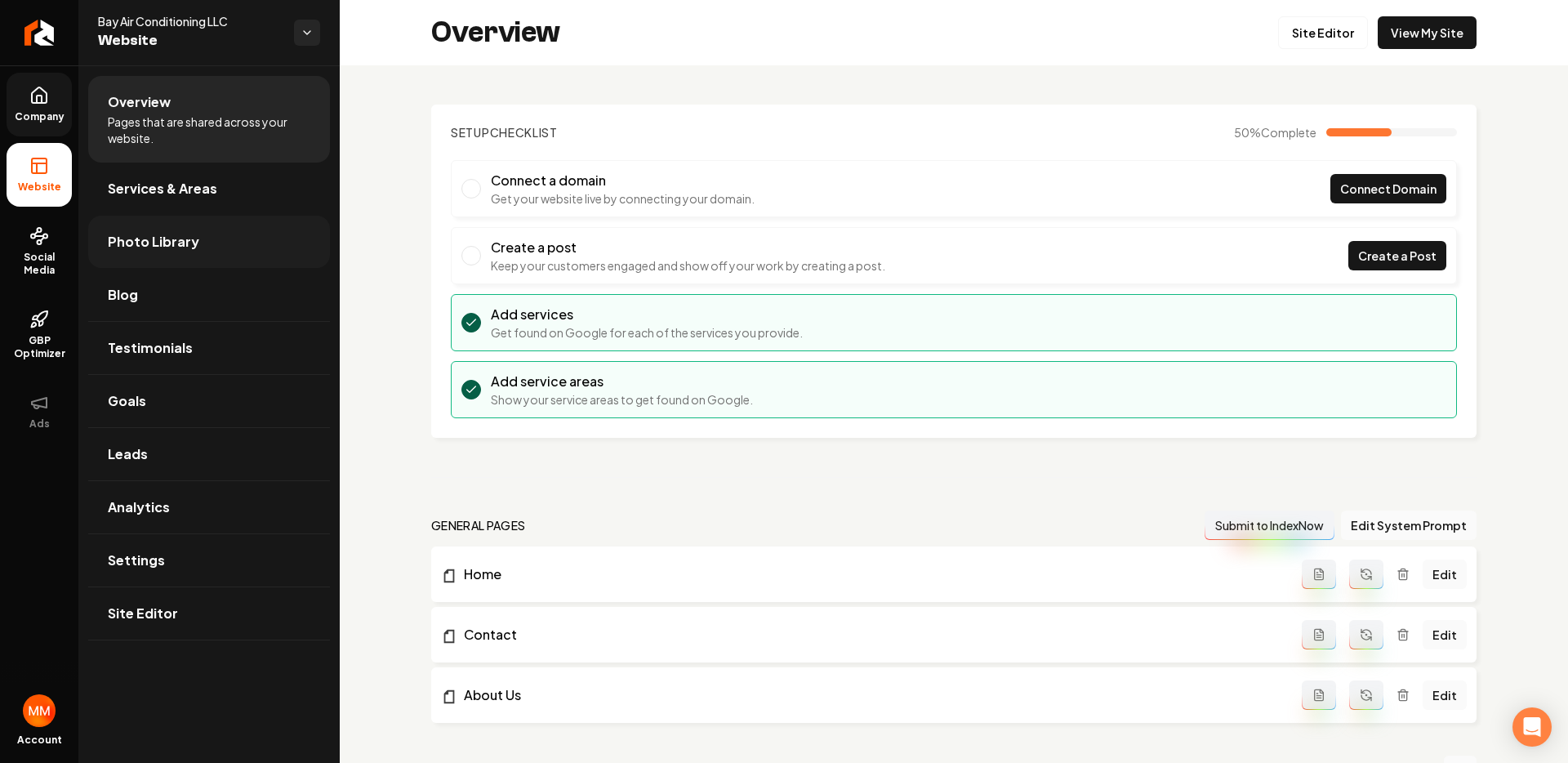
click at [157, 256] on link "Photo Library" at bounding box center [210, 242] width 242 height 53
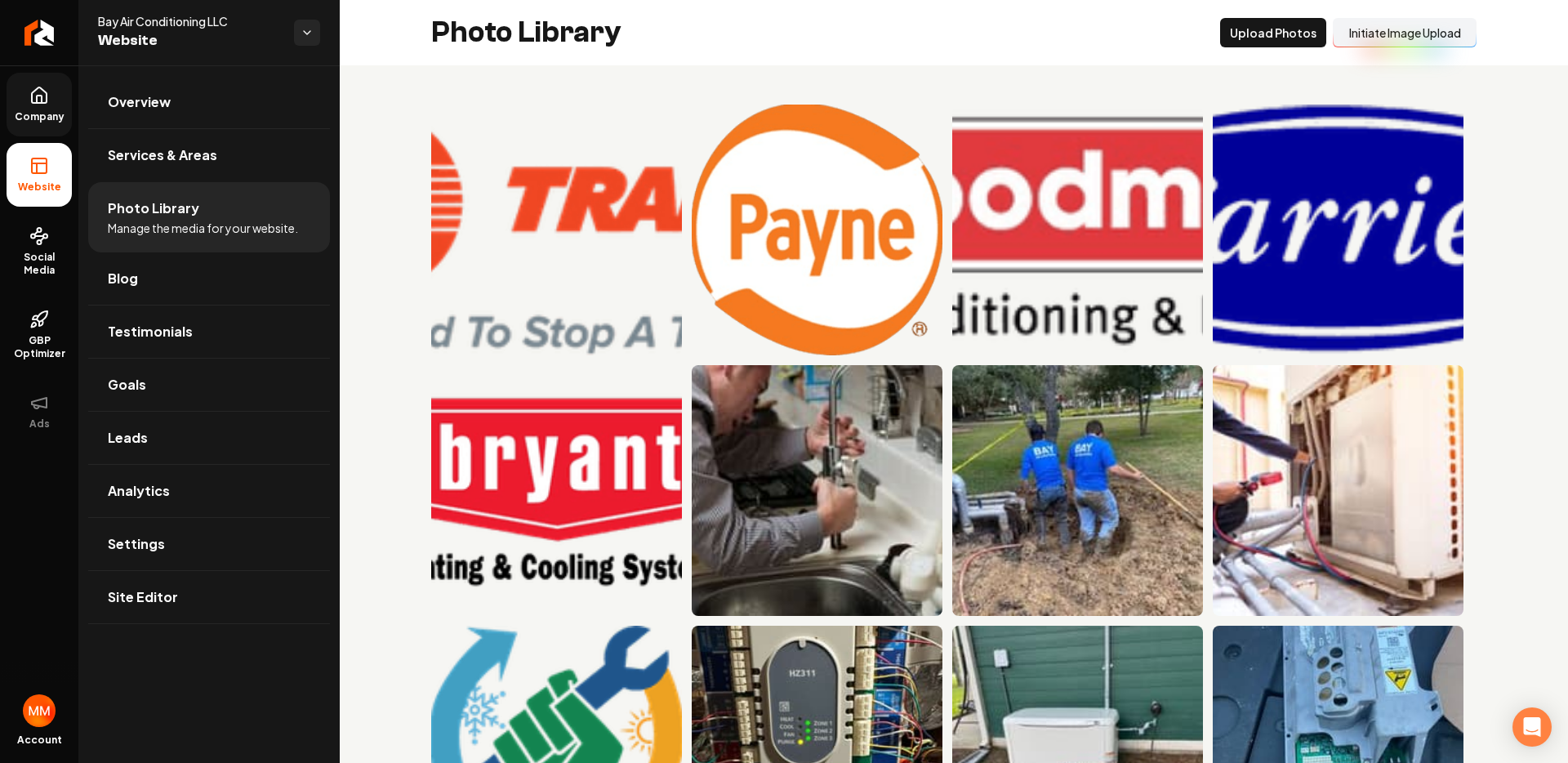
click at [1405, 37] on button "Initiate Image Upload" at bounding box center [1405, 32] width 144 height 30
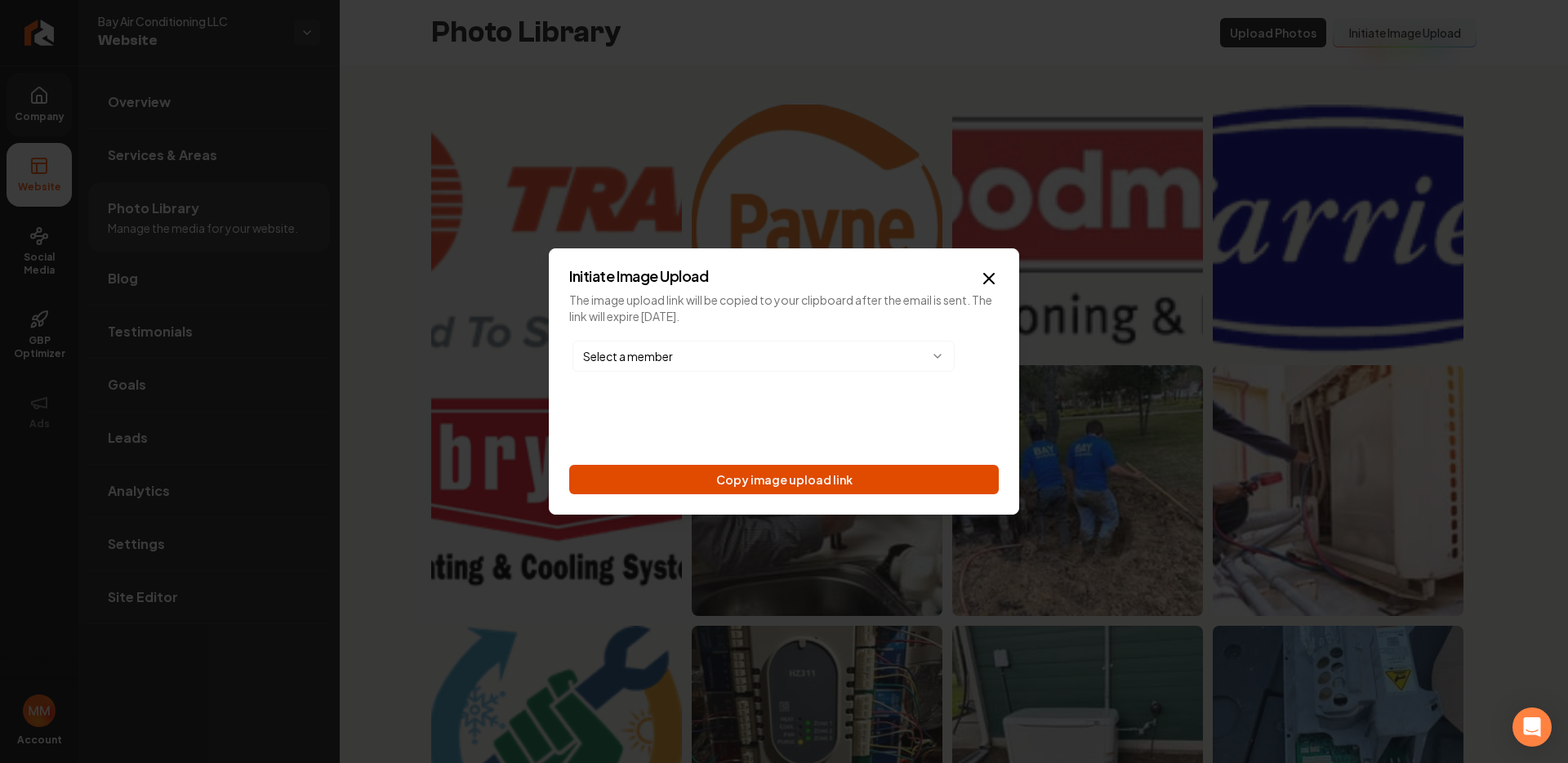
click at [845, 466] on button "Copy image upload link" at bounding box center [784, 479] width 429 height 30
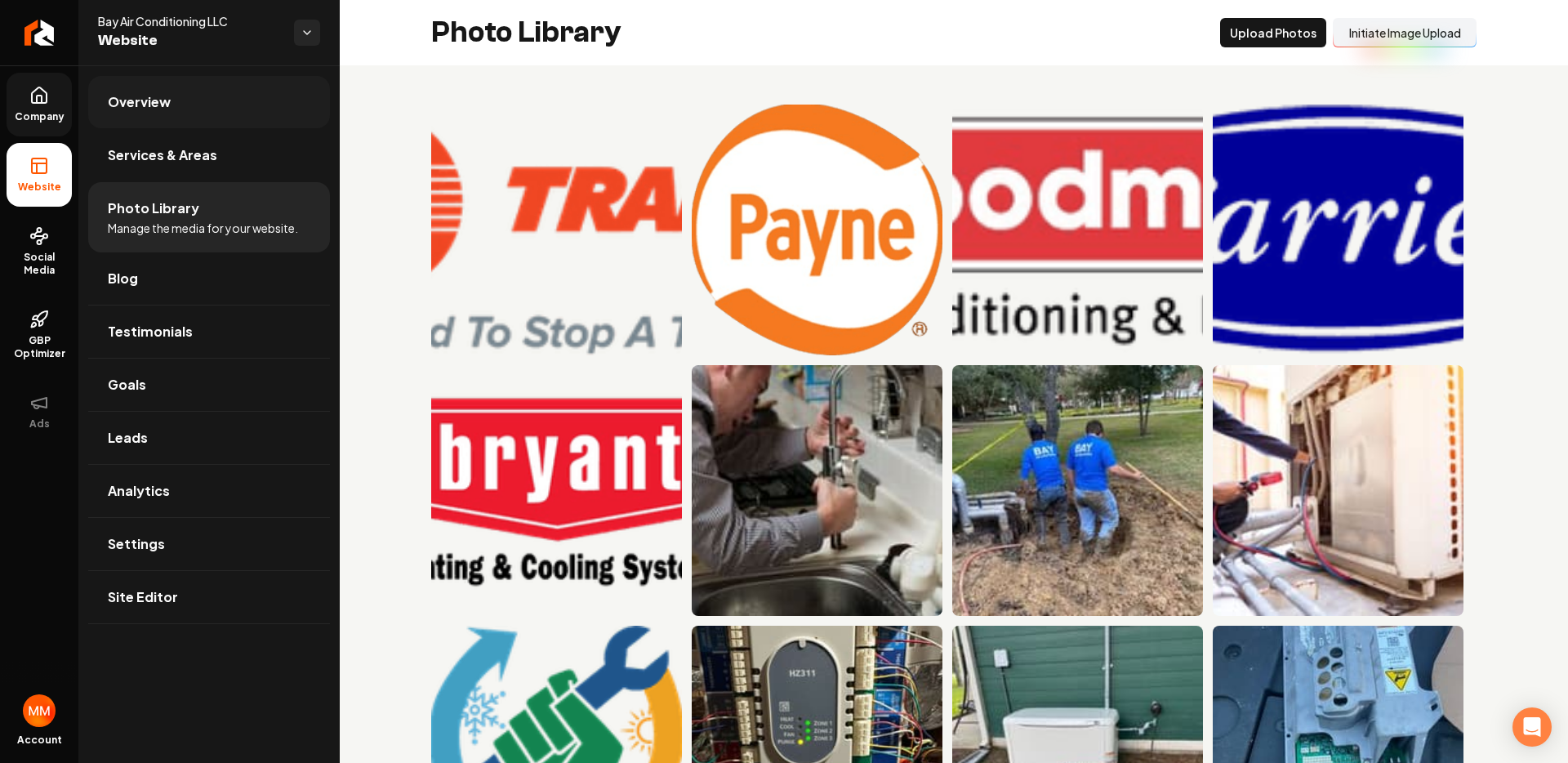
click at [129, 103] on span "Overview" at bounding box center [139, 102] width 63 height 19
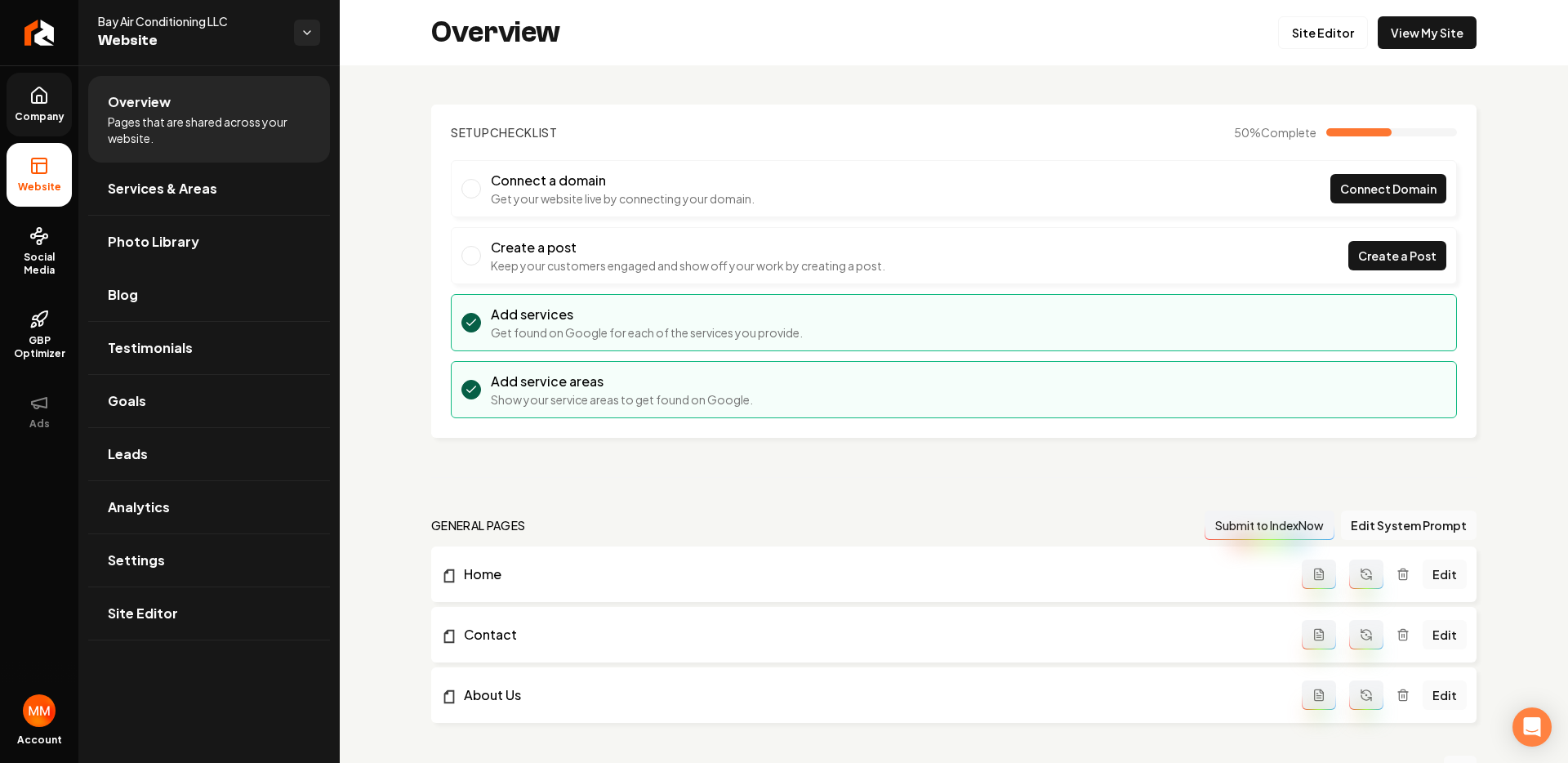
click at [32, 98] on icon at bounding box center [40, 95] width 15 height 16
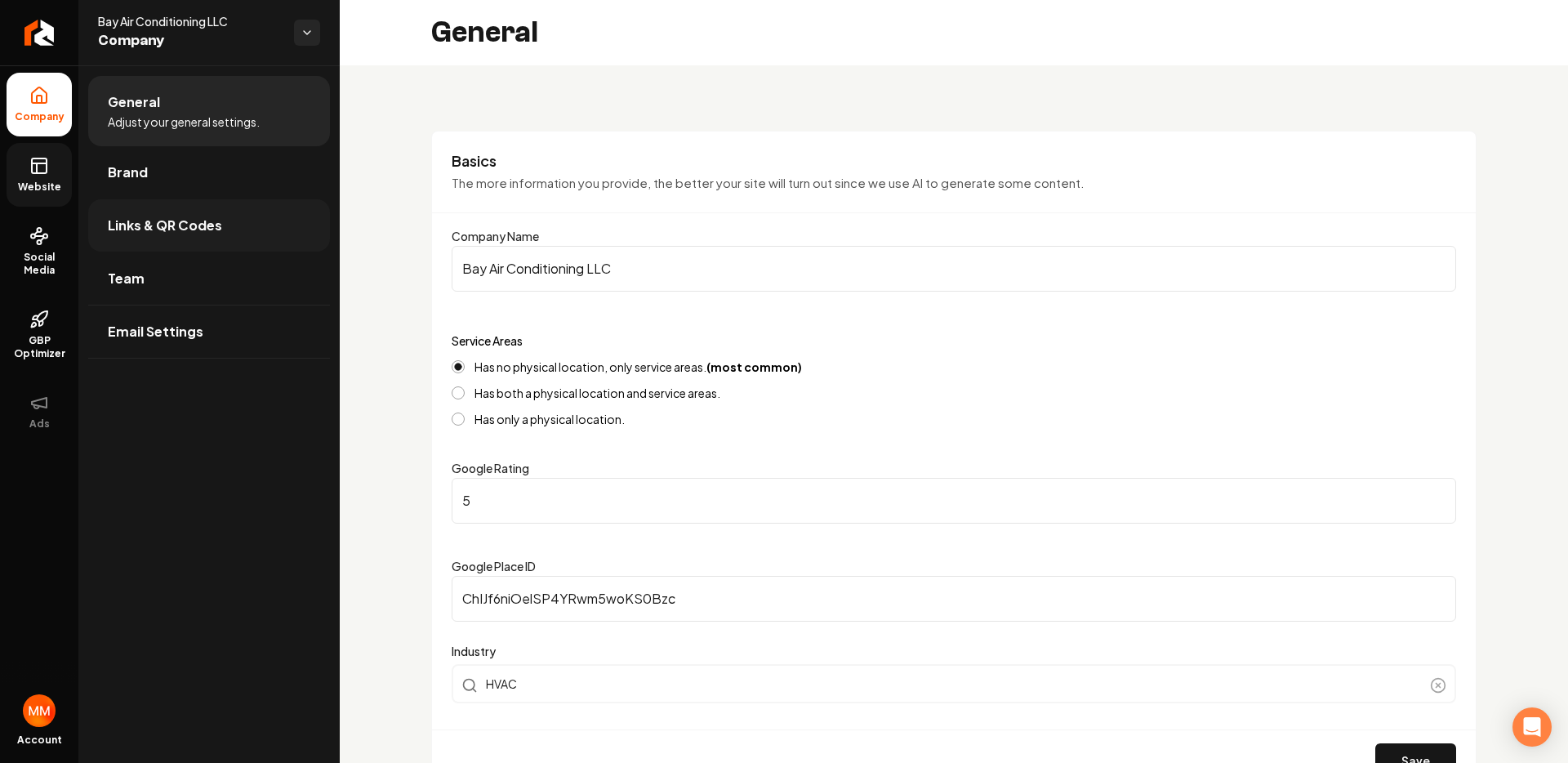
click at [211, 222] on span "Links & QR Codes" at bounding box center [165, 225] width 115 height 19
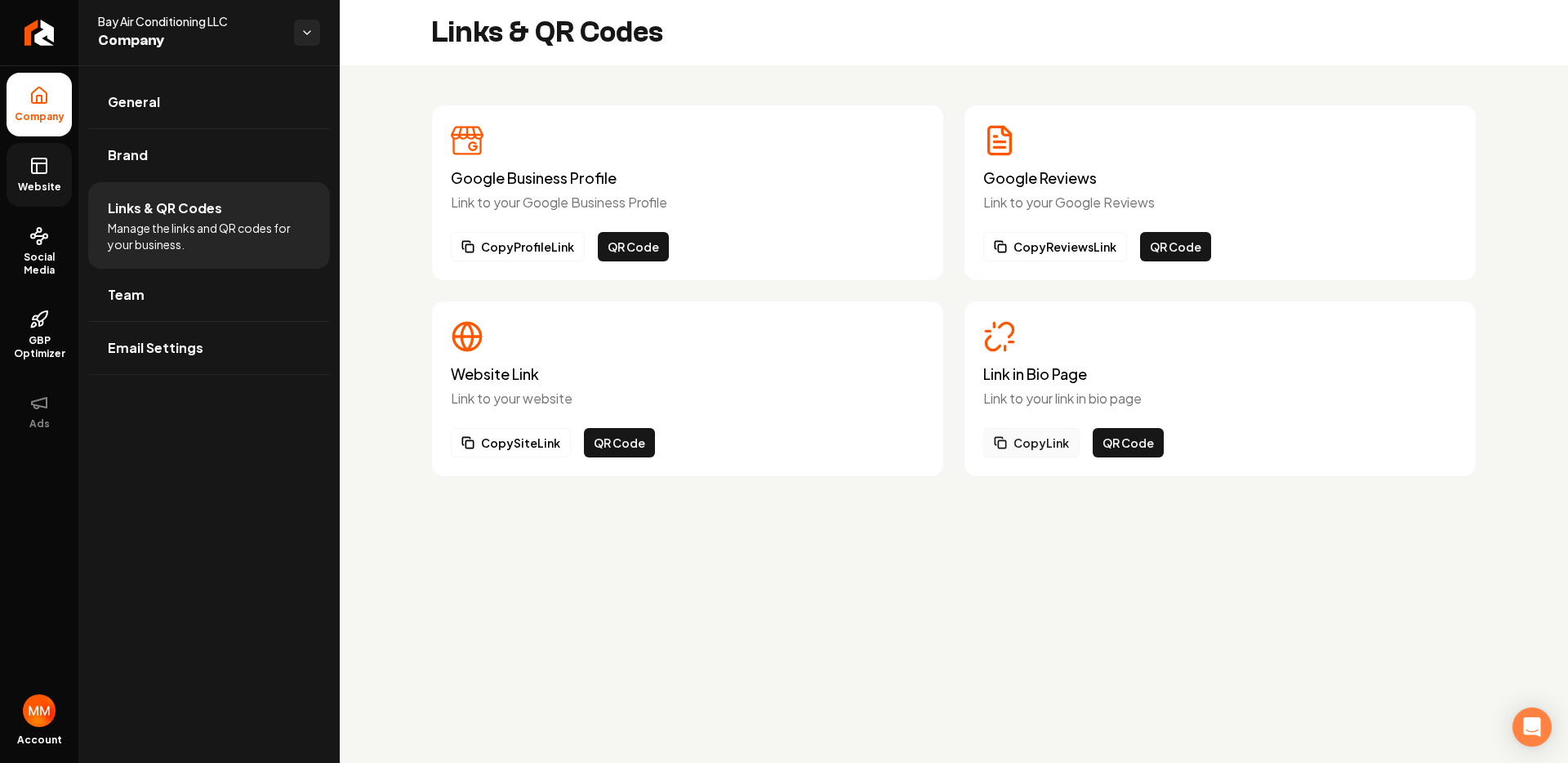
click at [1036, 436] on button "Copy Link" at bounding box center [1031, 443] width 96 height 30
click at [44, 159] on rect at bounding box center [40, 166] width 15 height 15
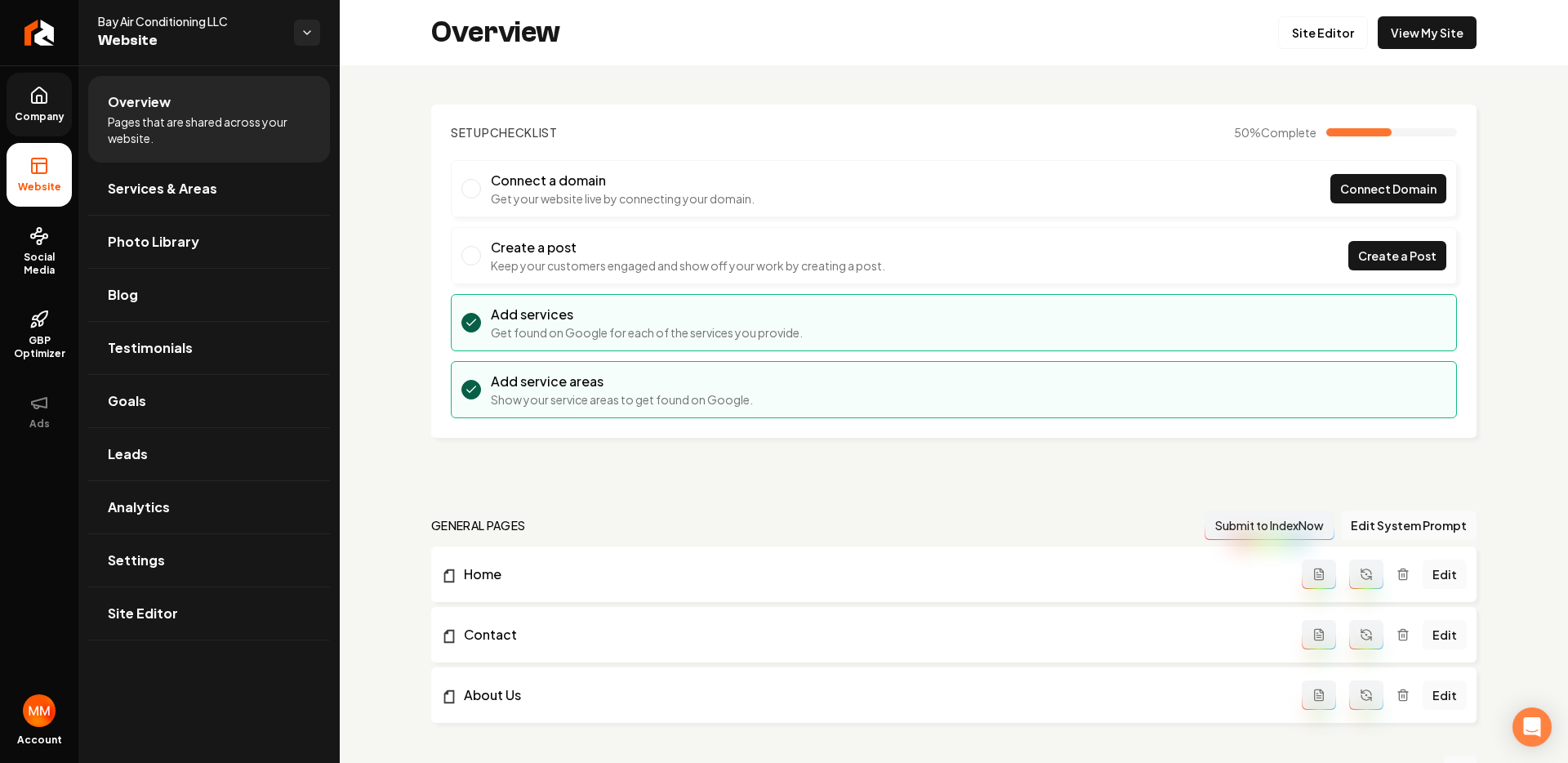
click at [1474, 29] on div "Overview Site Editor View My Site" at bounding box center [954, 32] width 1228 height 66
click at [1451, 31] on link "View My Site" at bounding box center [1427, 32] width 99 height 32
click at [54, 105] on link "Company" at bounding box center [39, 104] width 66 height 64
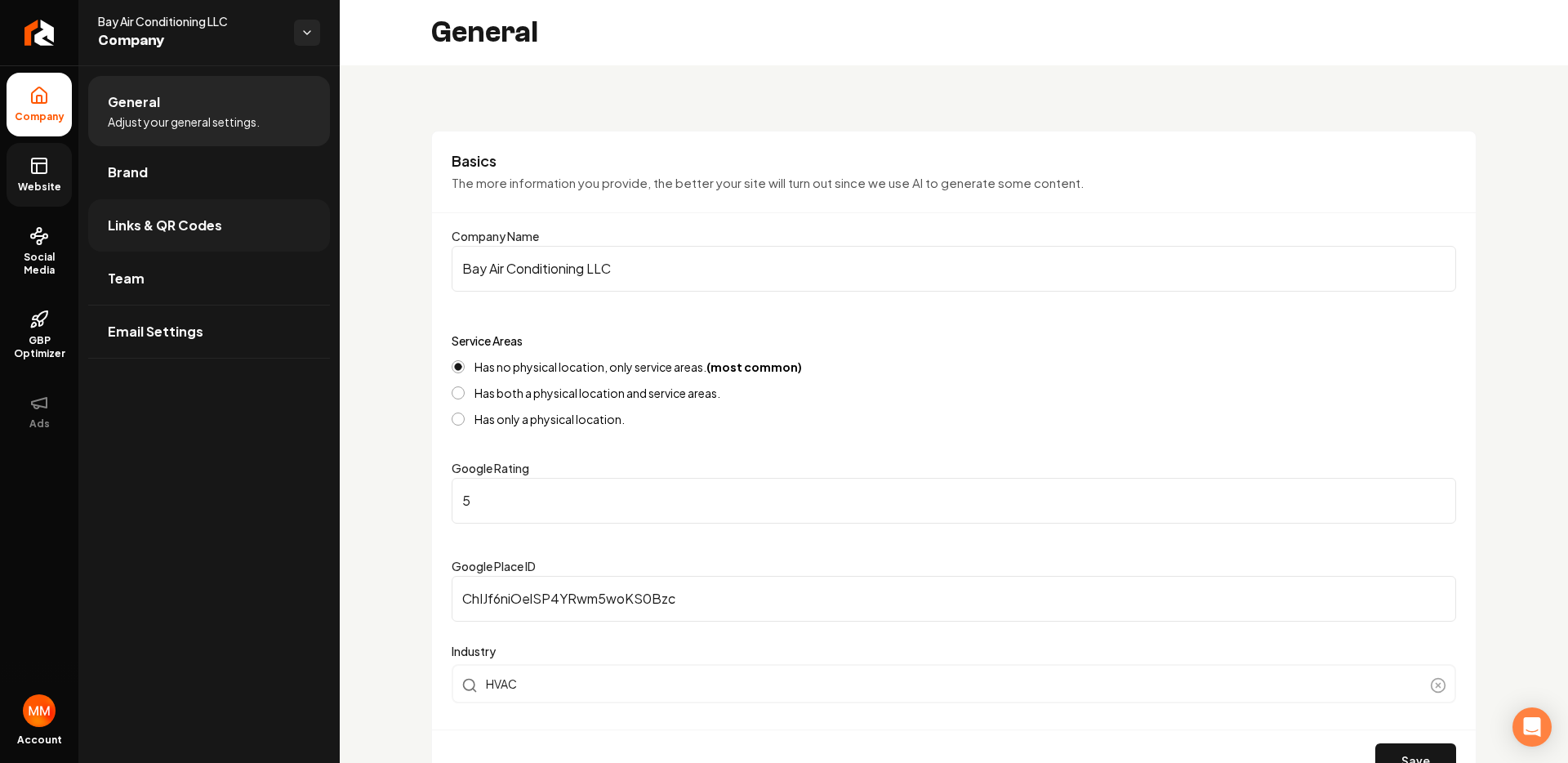
click at [175, 240] on link "Links & QR Codes" at bounding box center [210, 225] width 242 height 53
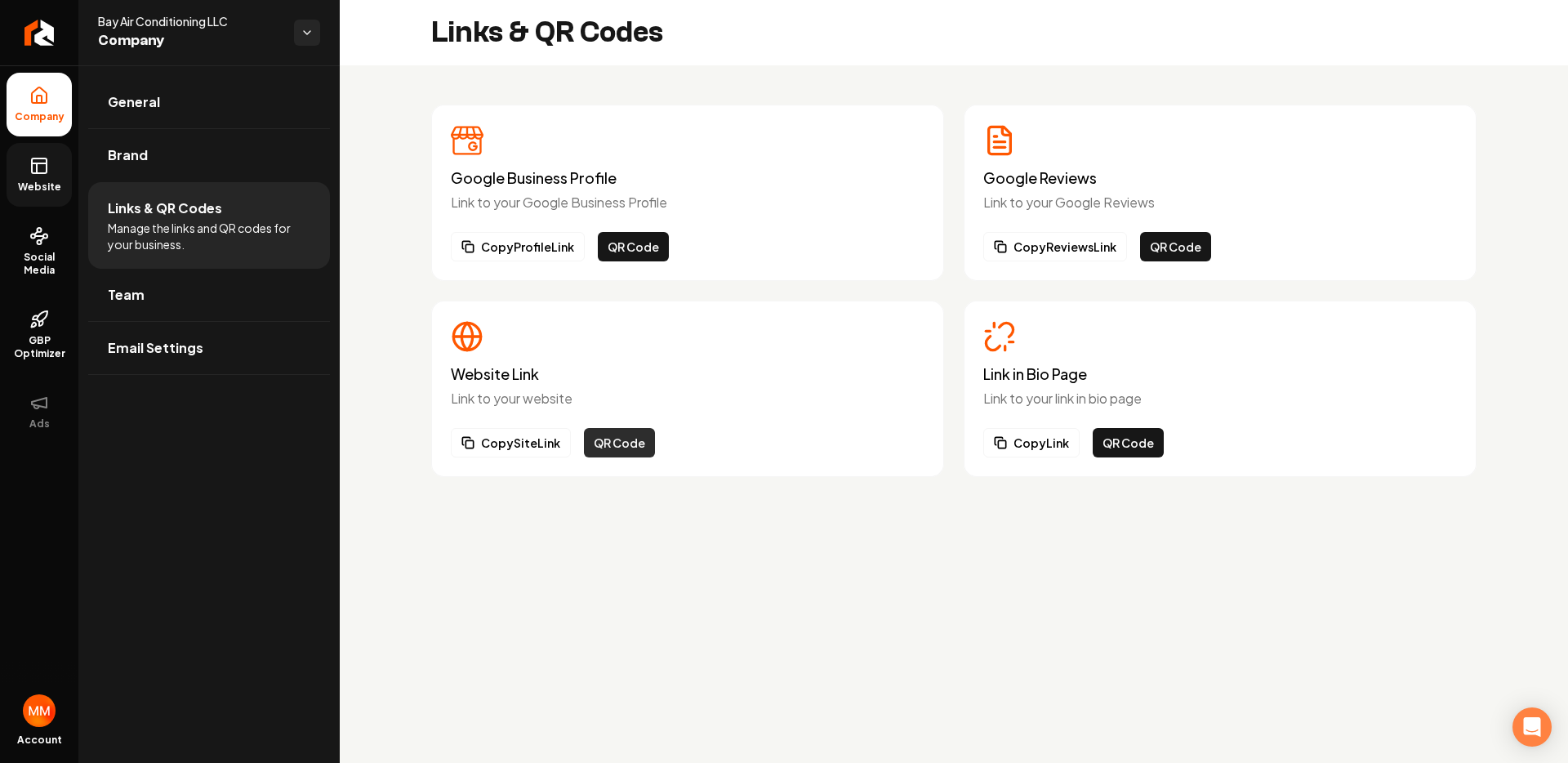
click at [638, 442] on button "QR Code" at bounding box center [620, 443] width 71 height 30
click at [1115, 436] on button "QR Code" at bounding box center [1128, 443] width 71 height 30
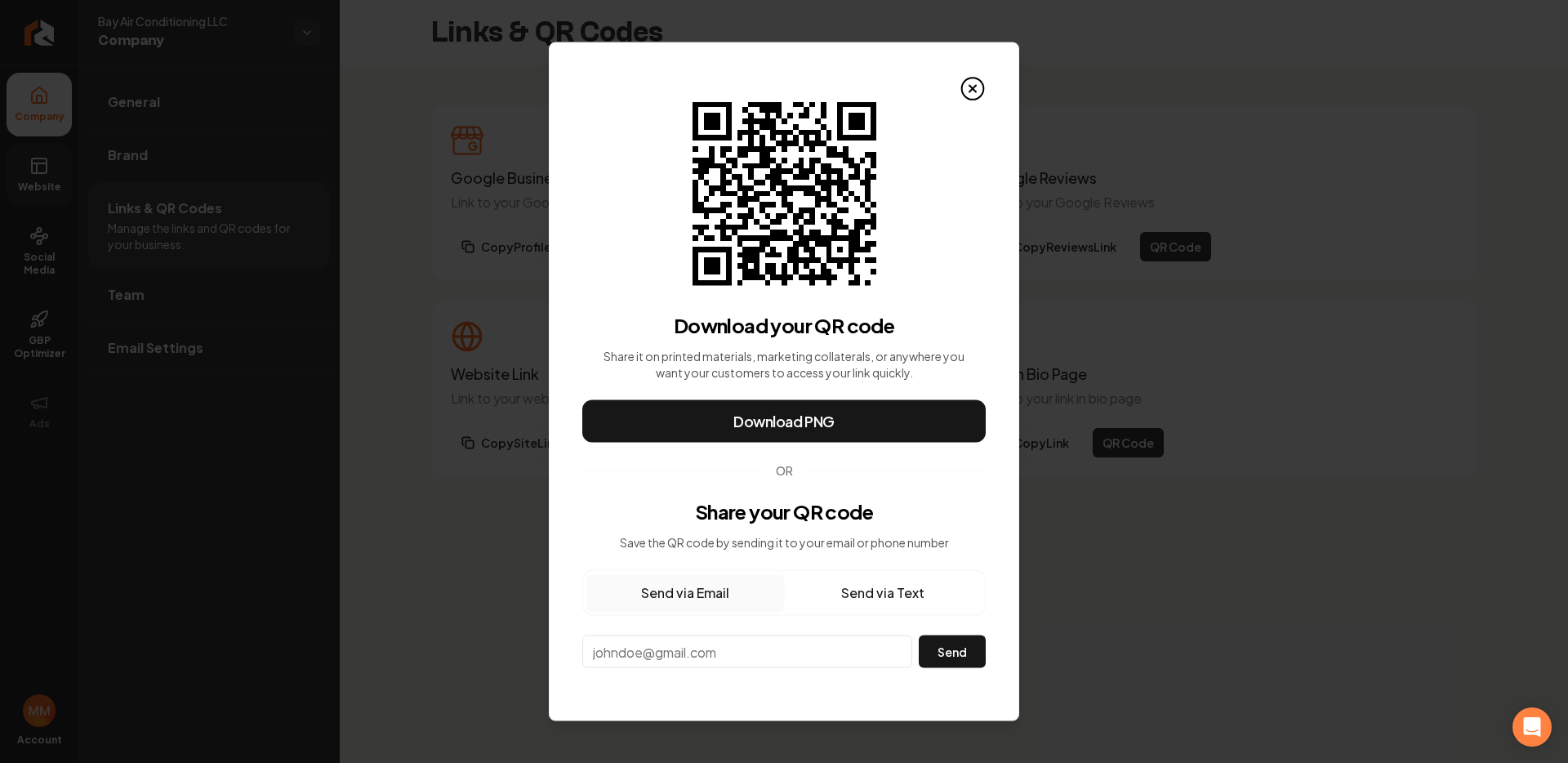
click at [749, 648] on input "email" at bounding box center [747, 651] width 330 height 32
paste input "https://utahqualityheatingcooling.com/"
type input "https://utahqualityheatingcooling.com/"
paste input "joeg.hvacsolutions@gmail.com"
type input "joeg.hvacsolutions@gmail.com"
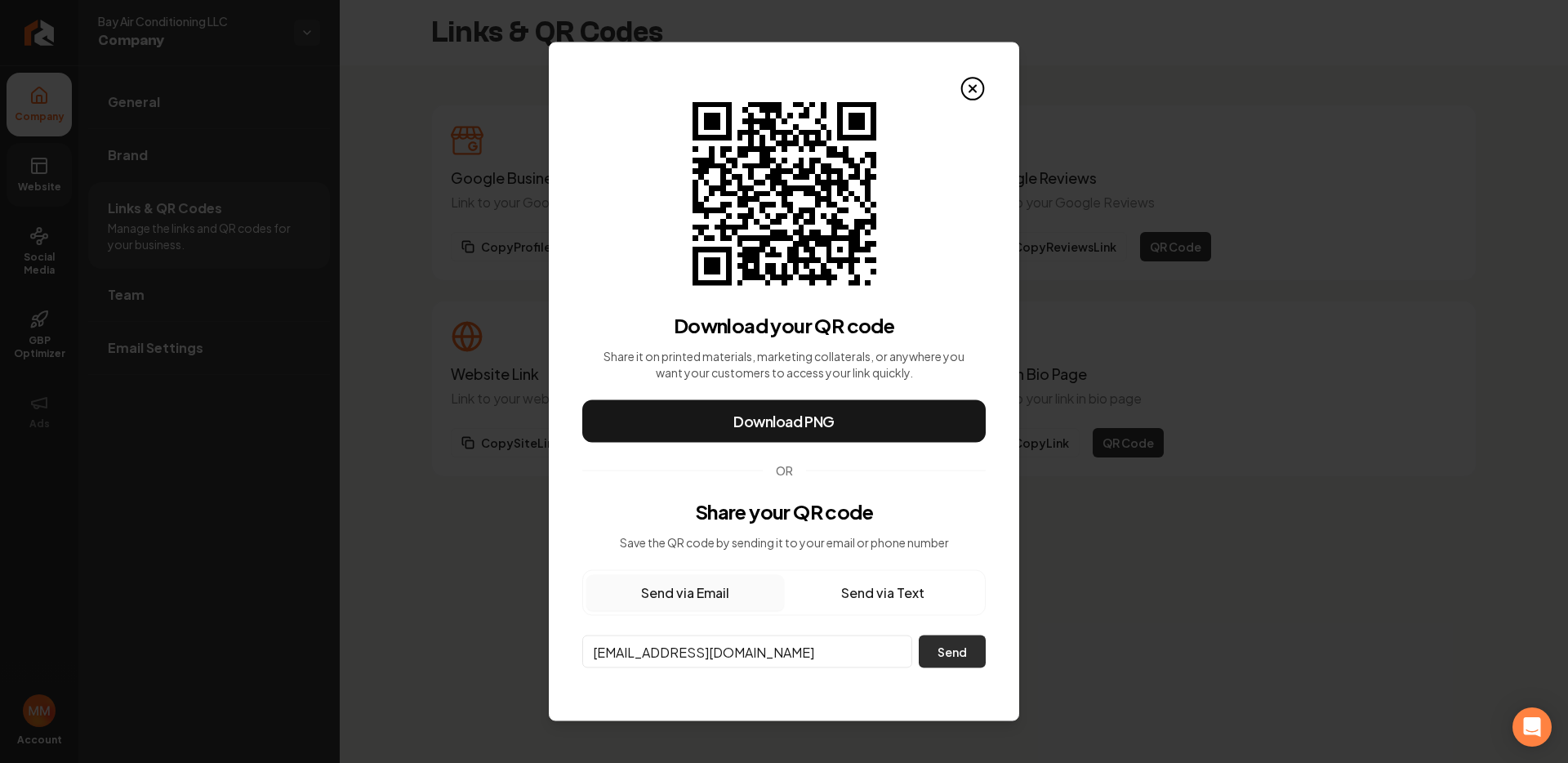
click at [942, 662] on button "Send" at bounding box center [952, 651] width 67 height 32
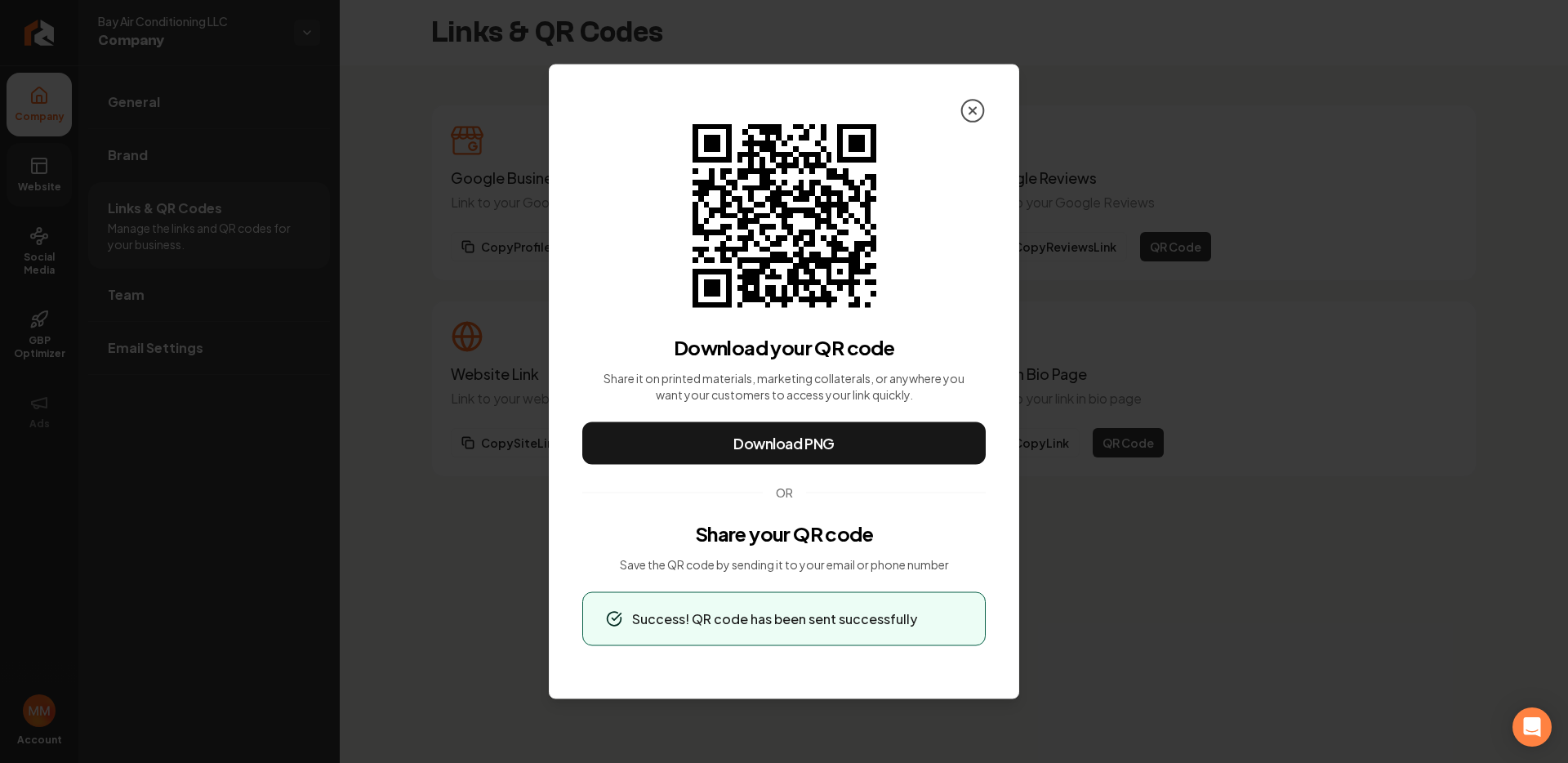
click at [966, 103] on icon at bounding box center [972, 111] width 26 height 26
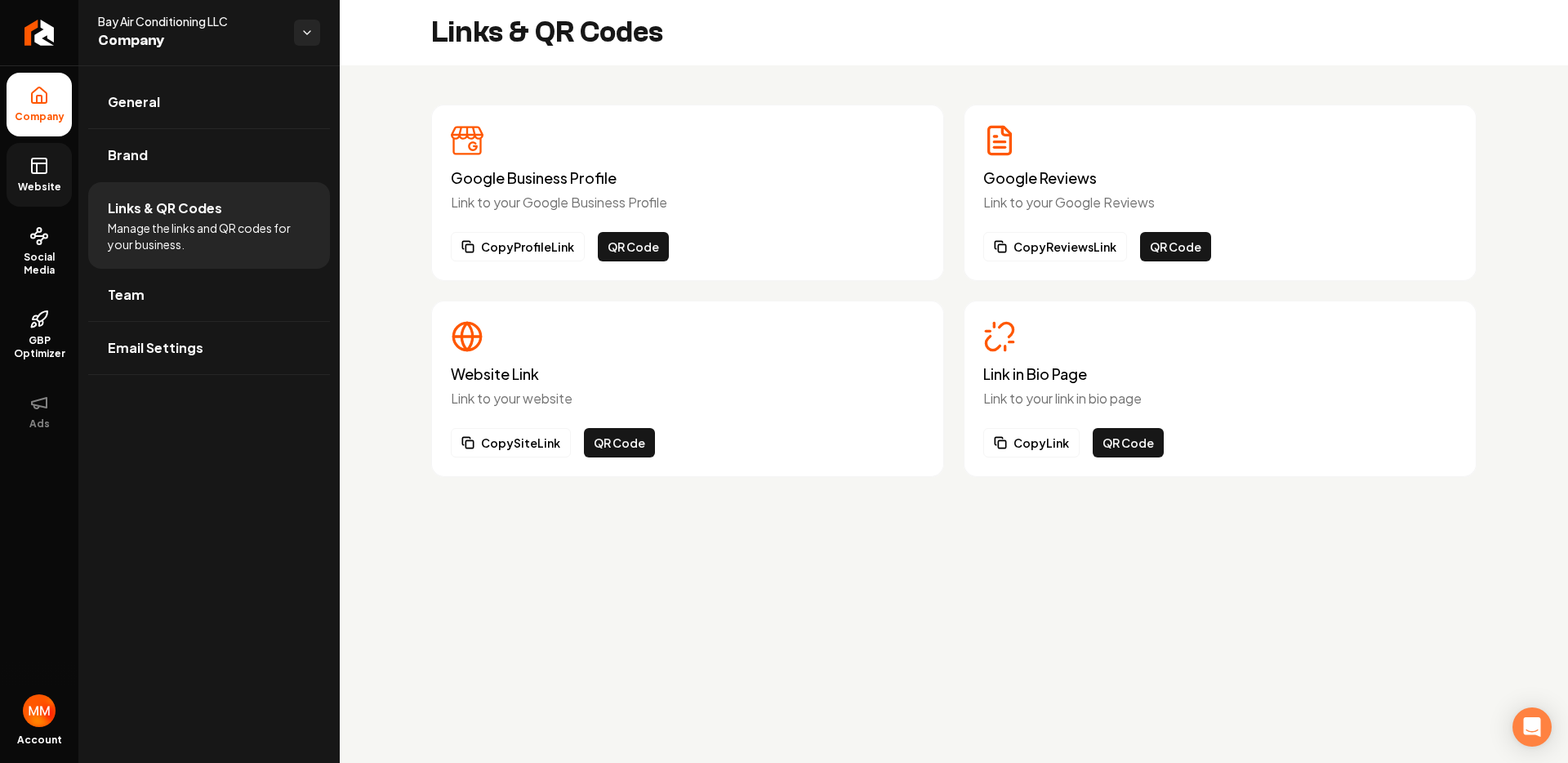
click at [27, 172] on link "Website" at bounding box center [39, 175] width 66 height 64
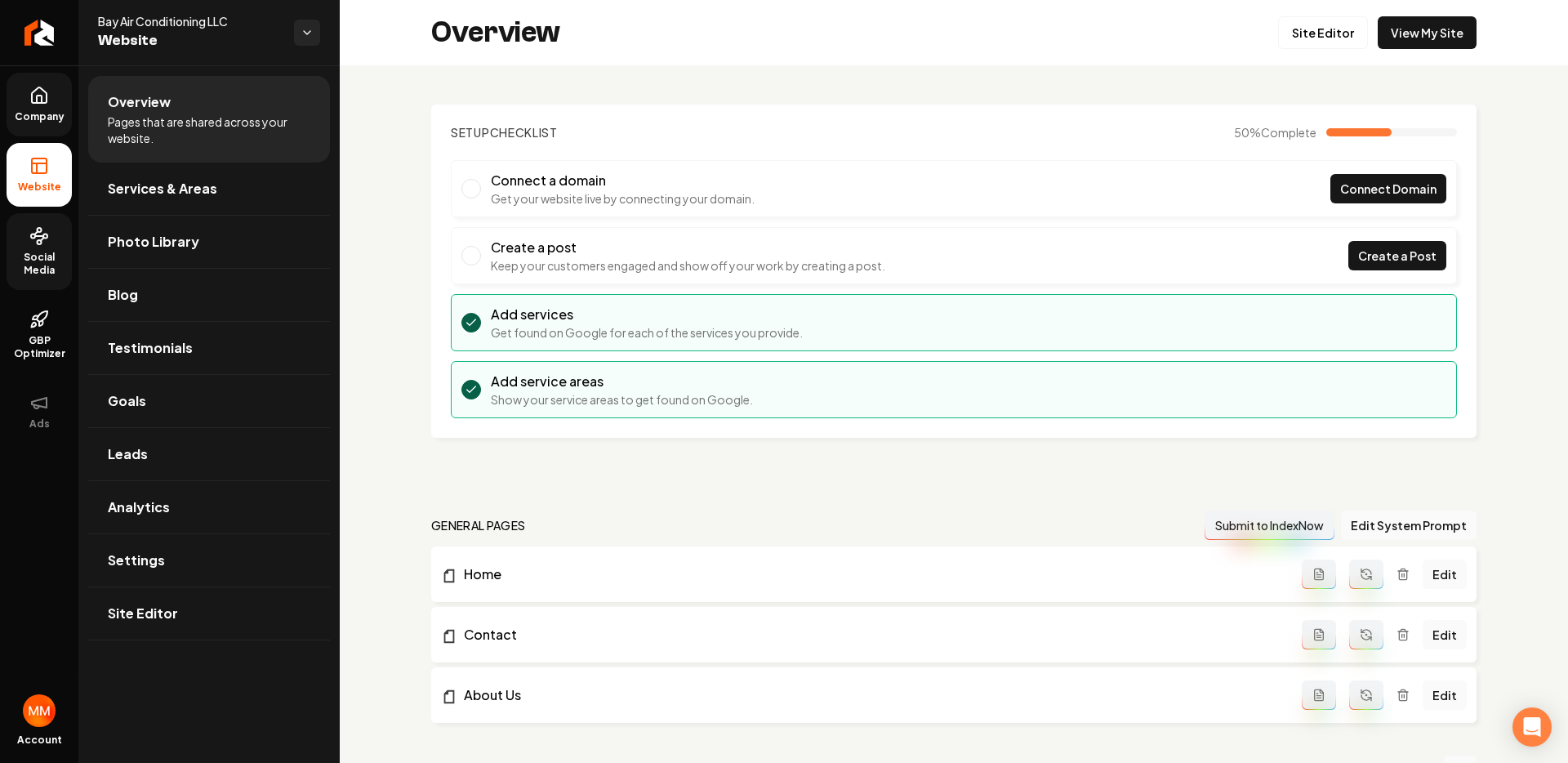
click at [58, 258] on span "Social Media" at bounding box center [39, 264] width 66 height 26
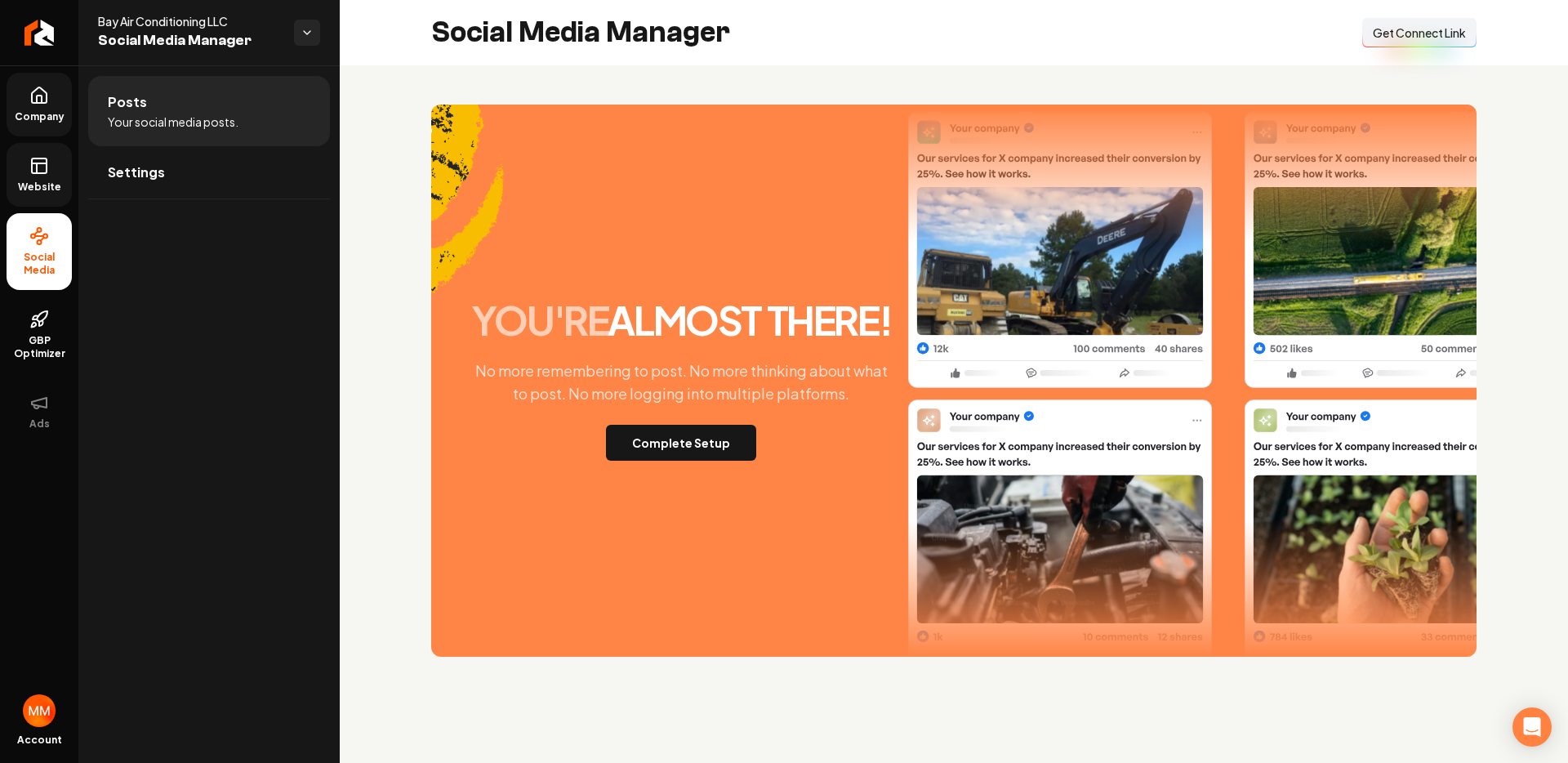
click at [1431, 41] on button "Connect Link Get Connect Link" at bounding box center [1420, 32] width 115 height 30
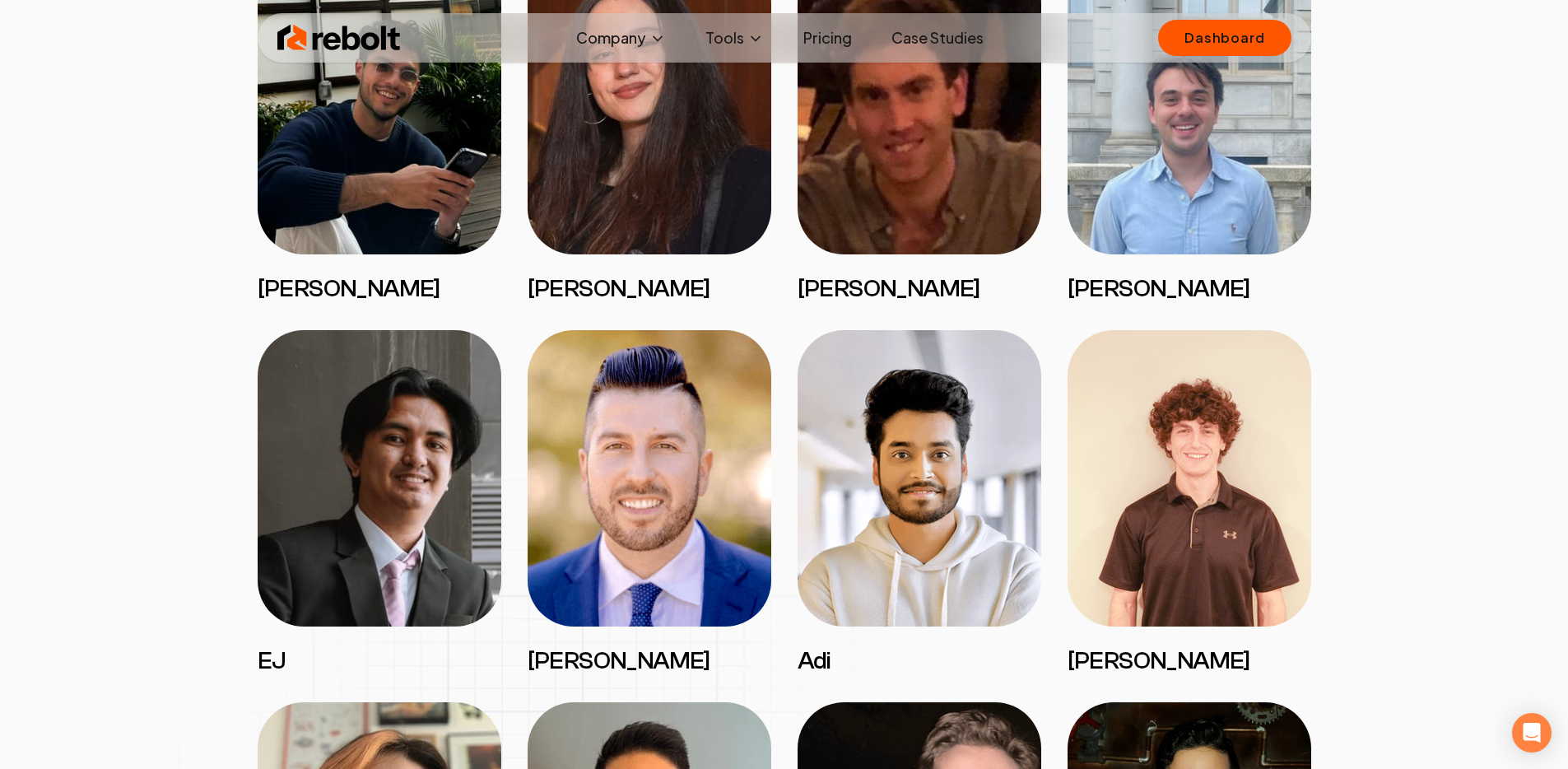
scroll to position [1869, 0]
